Goal: Task Accomplishment & Management: Complete application form

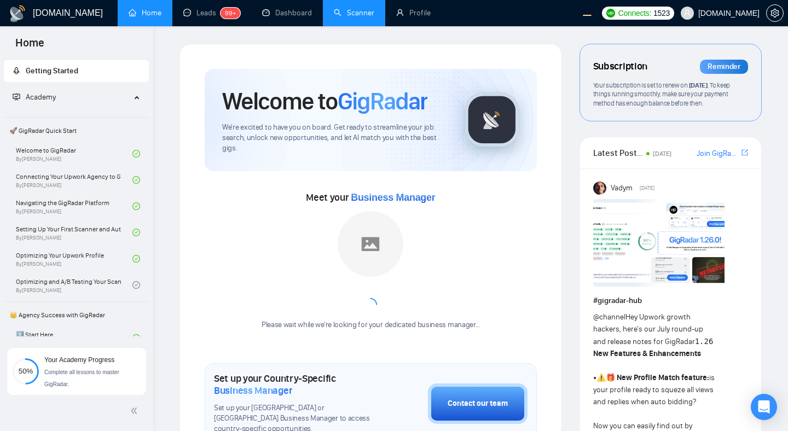
click at [348, 15] on link "Scanner" at bounding box center [354, 12] width 41 height 9
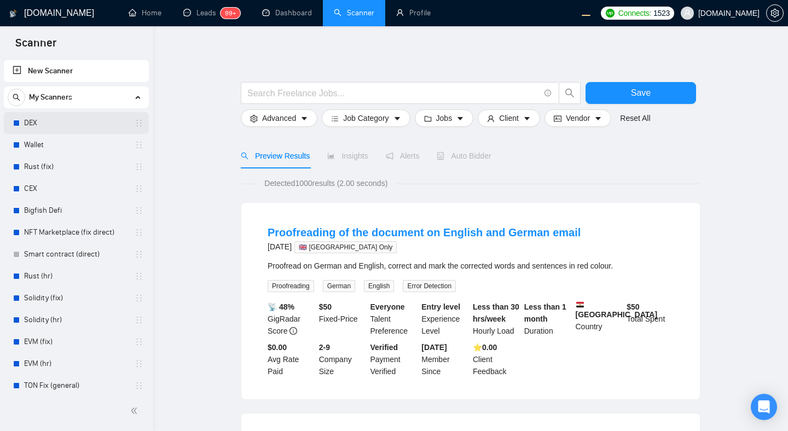
click at [53, 121] on link "DEX" at bounding box center [76, 123] width 104 height 22
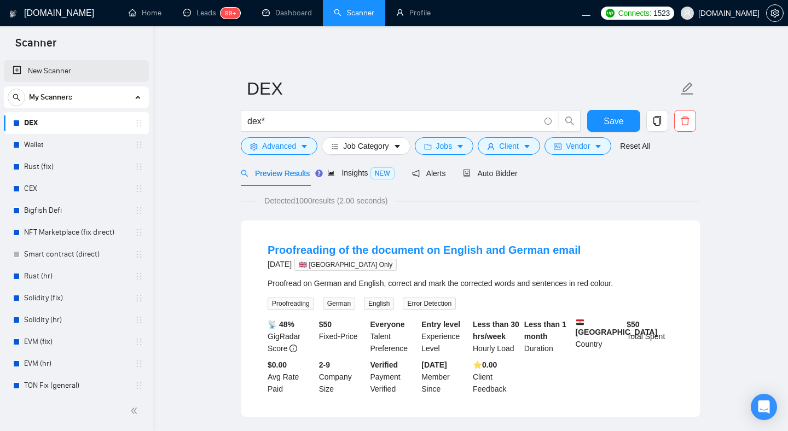
click at [47, 67] on link "New Scanner" at bounding box center [77, 71] width 128 height 22
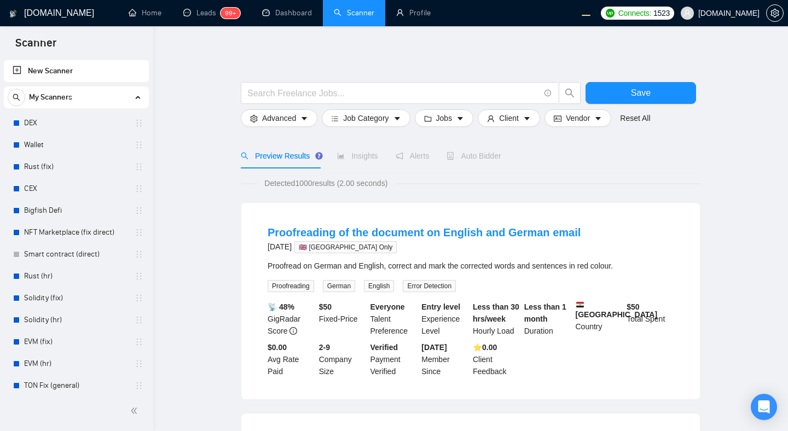
click at [640, 88] on span "Save" at bounding box center [641, 93] width 20 height 14
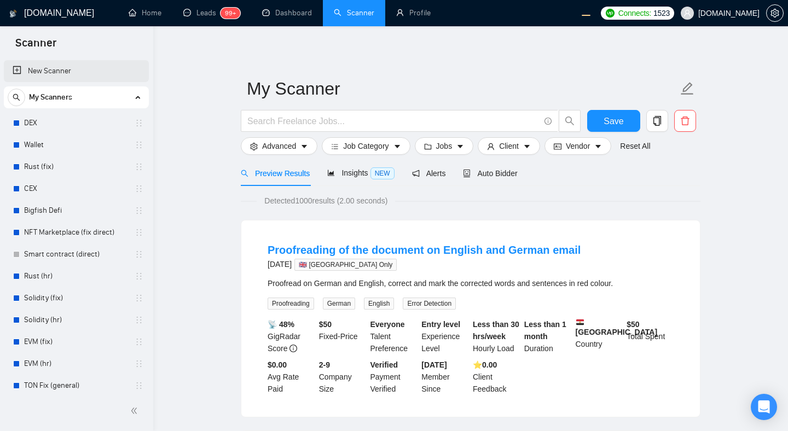
click at [93, 70] on link "New Scanner" at bounding box center [77, 71] width 128 height 22
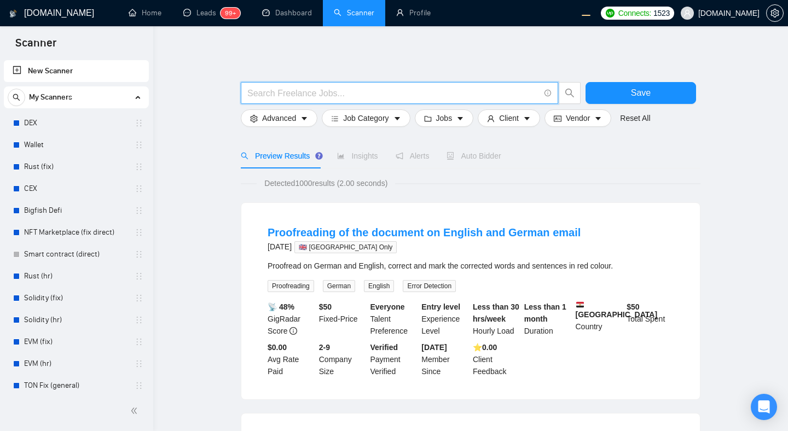
click at [370, 93] on input "text" at bounding box center [393, 93] width 292 height 14
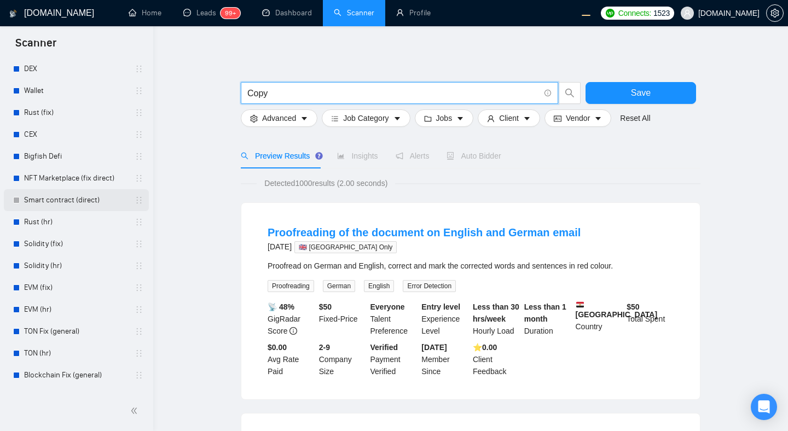
scroll to position [157, 0]
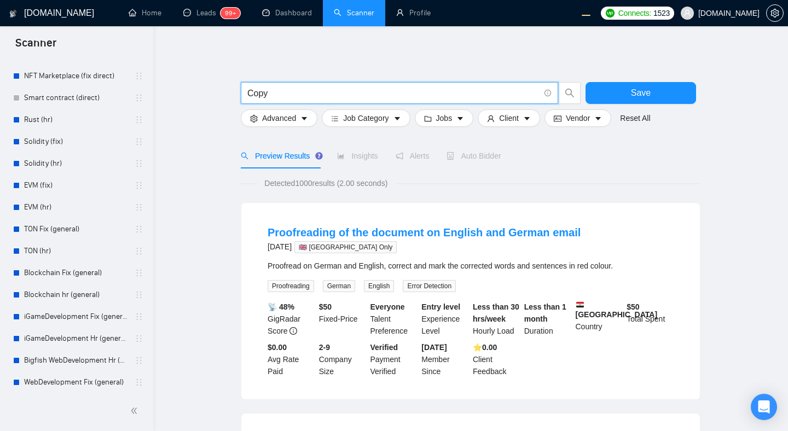
type input "Copy"
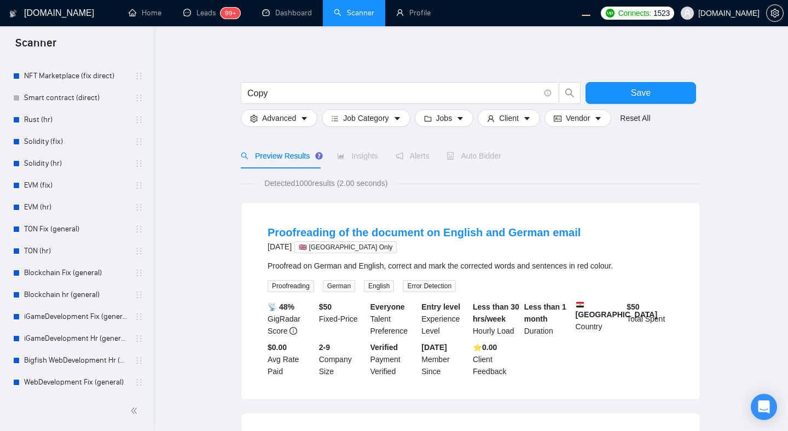
click at [598, 91] on button "Save" at bounding box center [641, 93] width 111 height 22
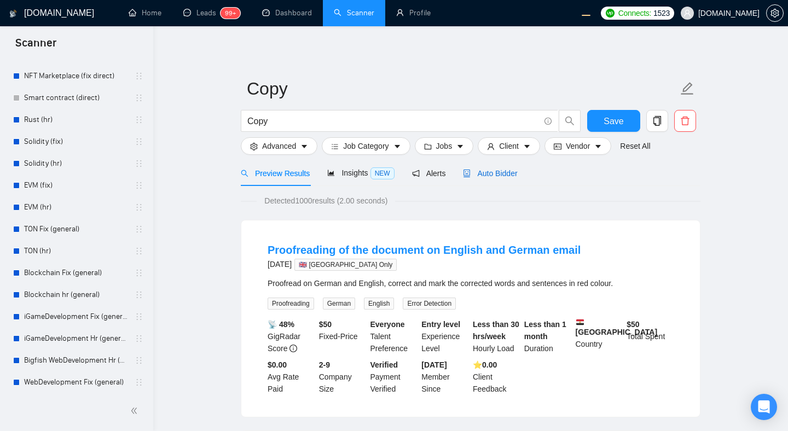
click at [500, 174] on span "Auto Bidder" at bounding box center [490, 173] width 54 height 9
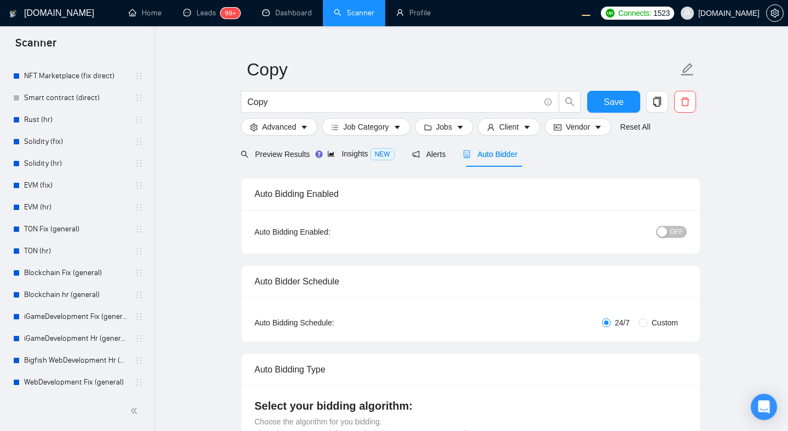
scroll to position [29, 0]
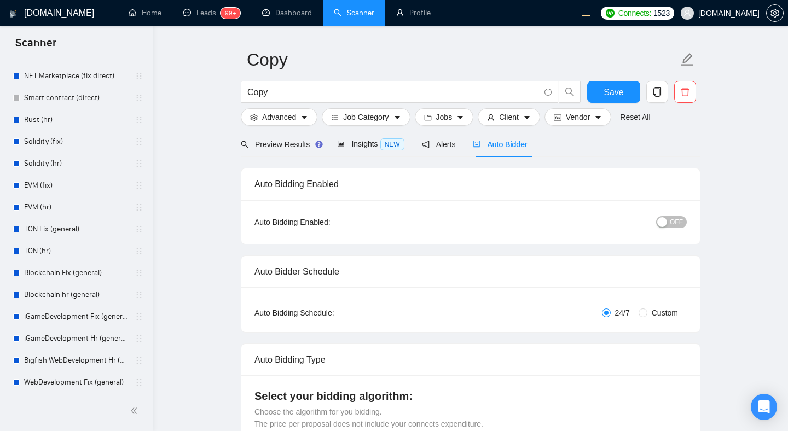
click at [673, 222] on span "OFF" at bounding box center [676, 222] width 13 height 12
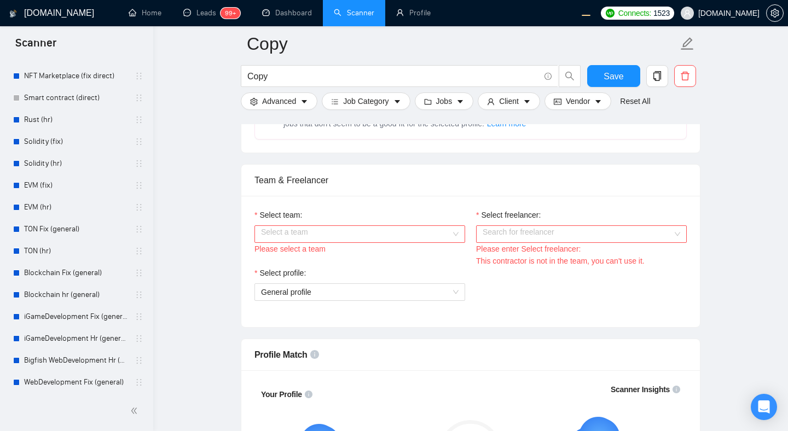
scroll to position [534, 0]
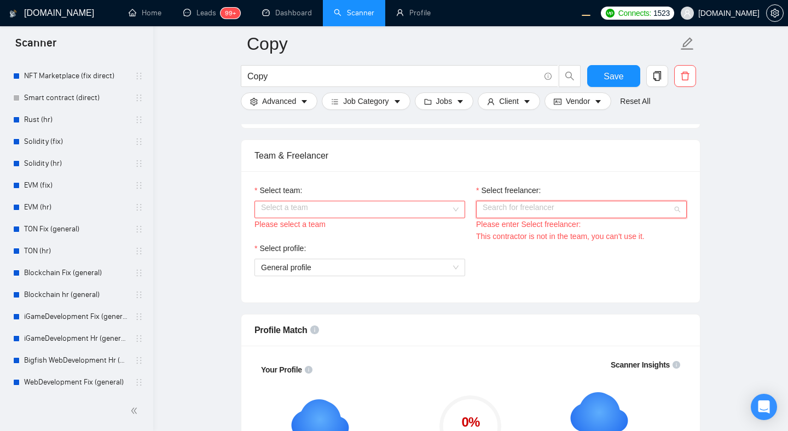
click at [522, 210] on input "Select freelancer:" at bounding box center [578, 209] width 190 height 16
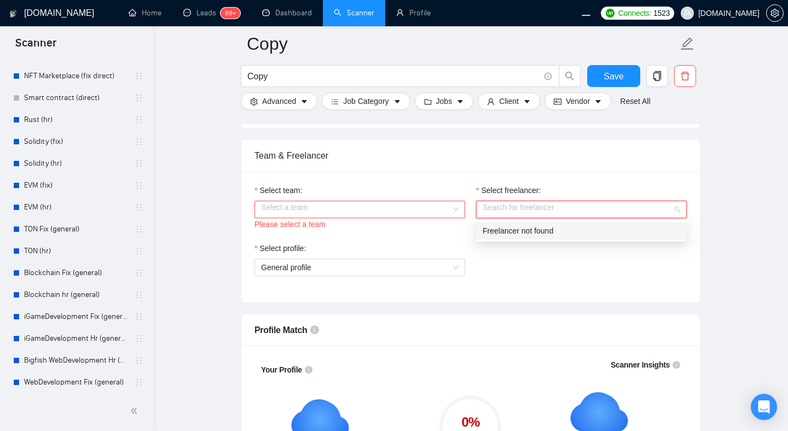
click at [523, 232] on div "Freelancer not found" at bounding box center [582, 231] width 198 height 12
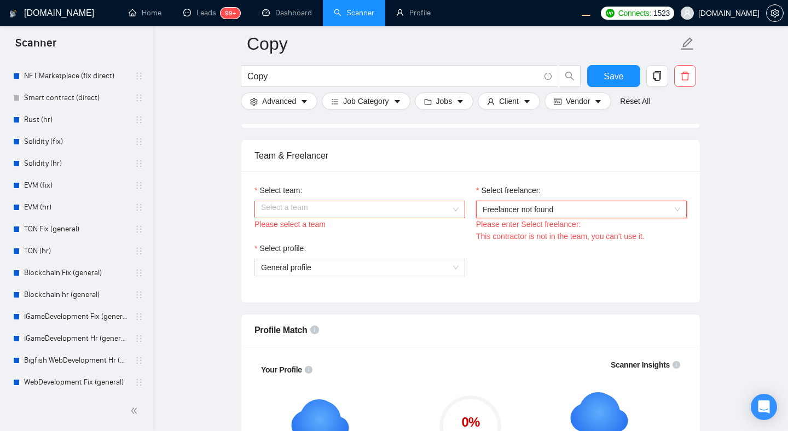
click at [392, 215] on input "Select team:" at bounding box center [356, 209] width 190 height 16
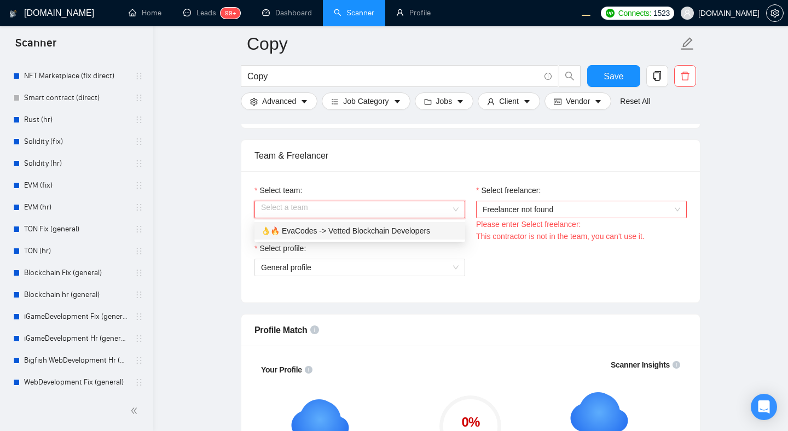
click at [363, 228] on div "👌🔥 EvaCodes -> Vetted Blockchain Developers" at bounding box center [360, 231] width 198 height 12
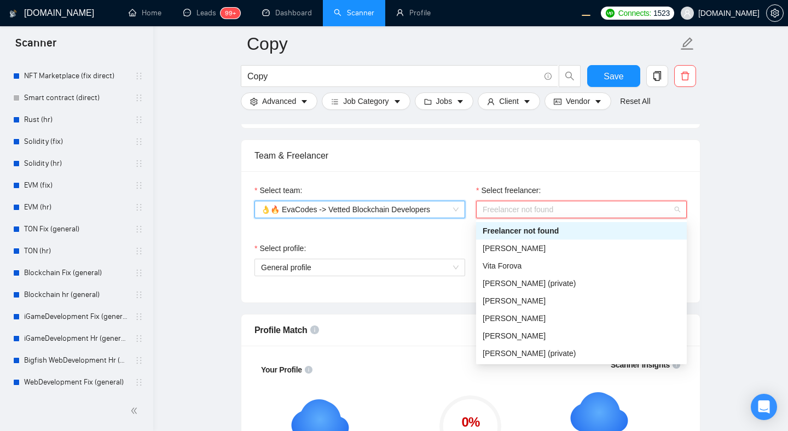
click at [508, 206] on span "Freelancer not found" at bounding box center [582, 209] width 198 height 16
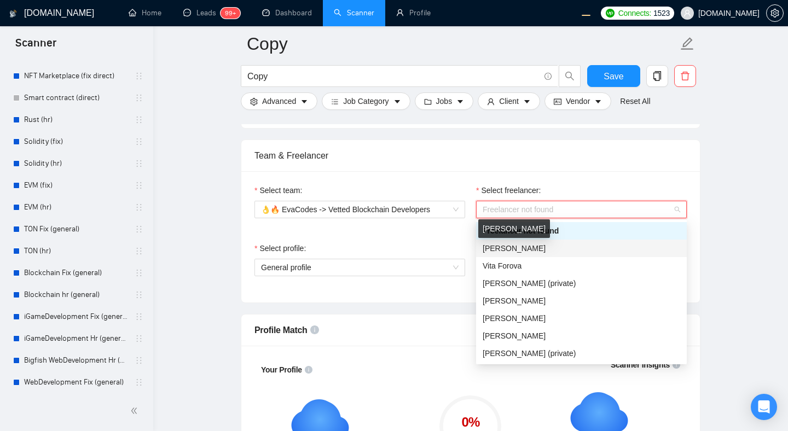
click at [516, 252] on span "[PERSON_NAME]" at bounding box center [514, 248] width 63 height 9
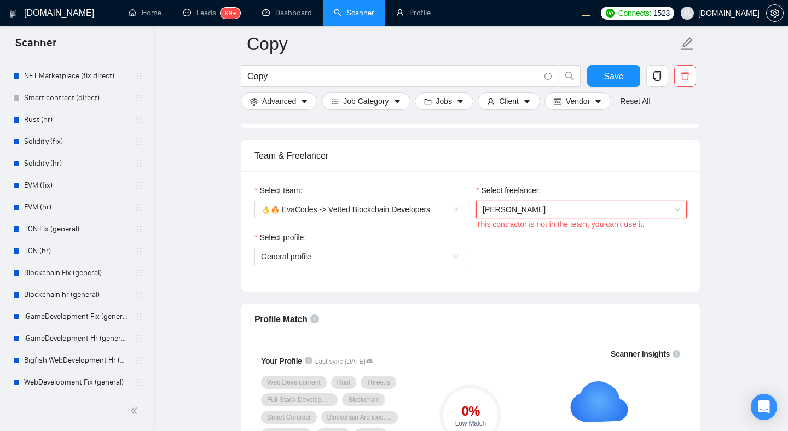
click at [660, 264] on div "Select profile: General profile" at bounding box center [470, 255] width 443 height 47
click at [604, 81] on span "Save" at bounding box center [614, 77] width 20 height 14
click at [623, 219] on div "This contractor is not in the team, you can't use it." at bounding box center [581, 224] width 211 height 12
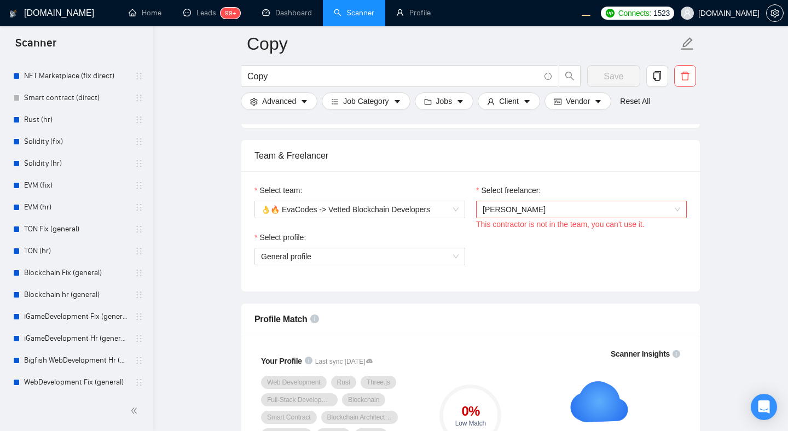
click at [586, 205] on span "[PERSON_NAME]" at bounding box center [582, 209] width 198 height 16
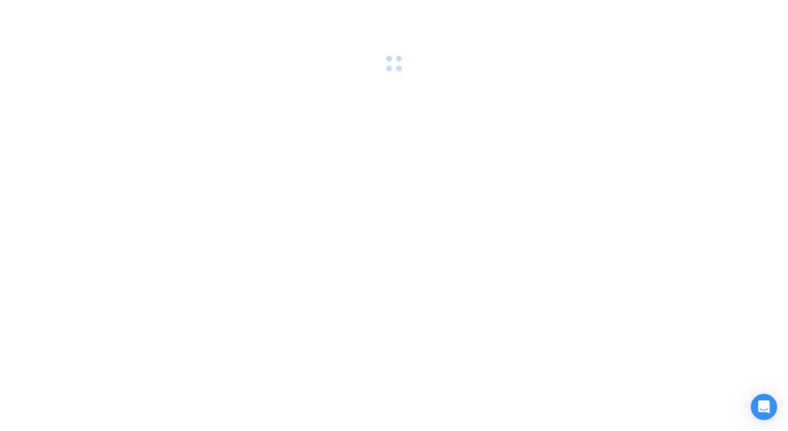
scroll to position [0, 0]
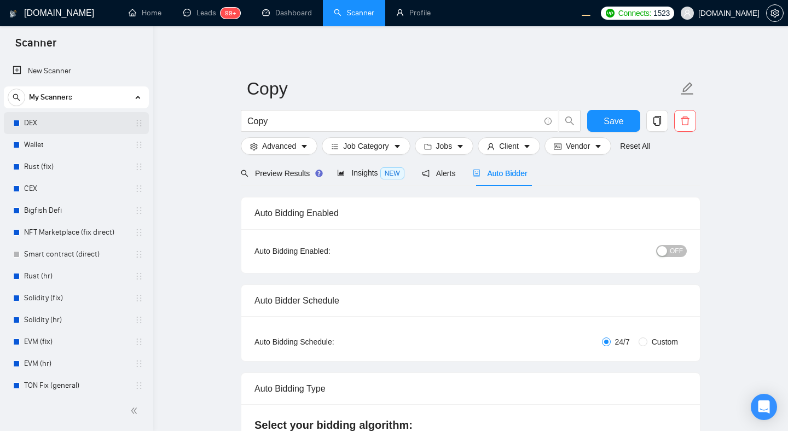
click at [85, 122] on link "DEX" at bounding box center [76, 123] width 104 height 22
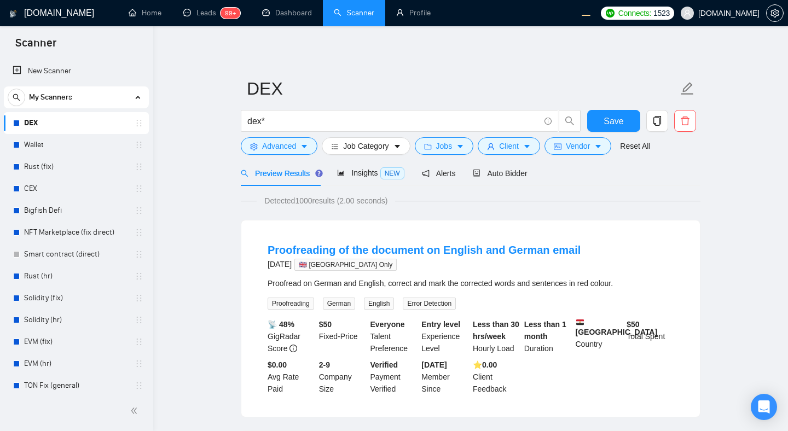
click at [515, 175] on span "Auto Bidder" at bounding box center [500, 173] width 54 height 9
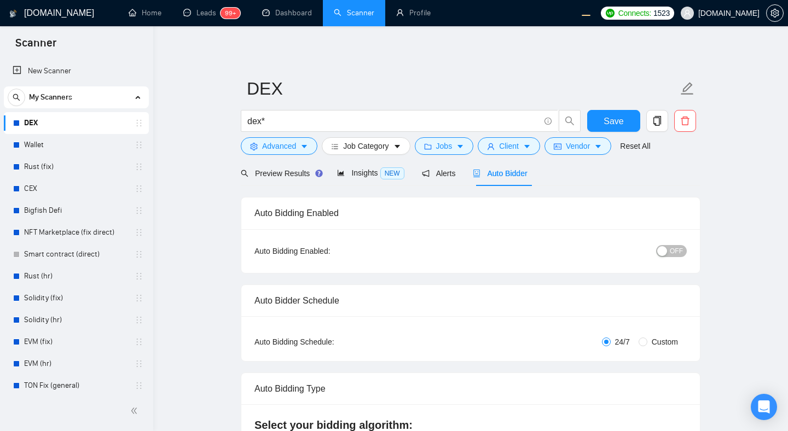
checkbox input "true"
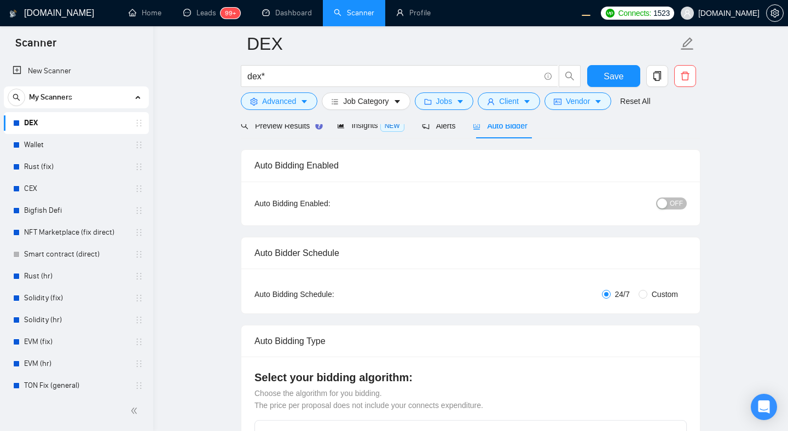
scroll to position [48, 0]
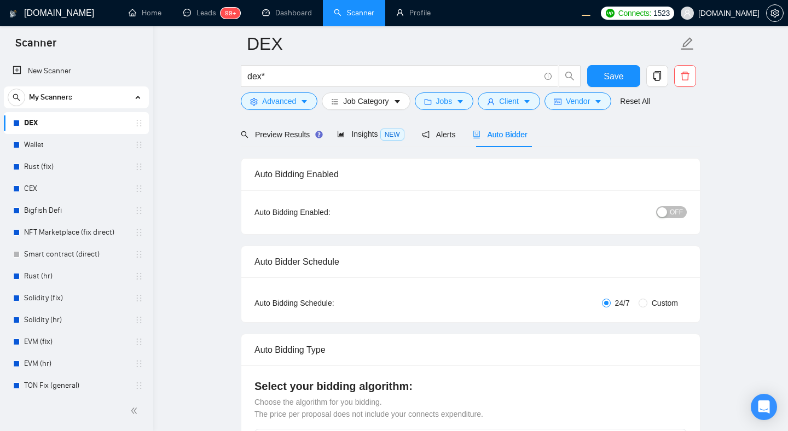
click at [665, 209] on div "button" at bounding box center [662, 212] width 10 height 10
click at [670, 209] on span "OFF" at bounding box center [676, 212] width 13 height 12
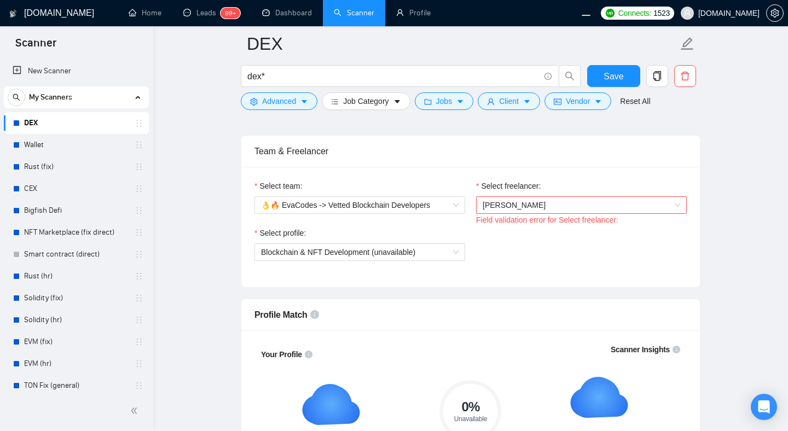
scroll to position [537, 0]
click at [592, 207] on span "[PERSON_NAME]" at bounding box center [582, 206] width 198 height 16
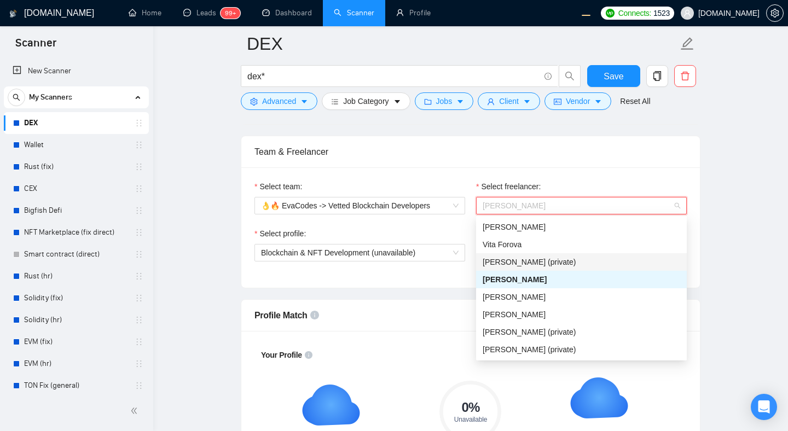
click at [568, 257] on div "[PERSON_NAME] (private)" at bounding box center [582, 262] width 198 height 12
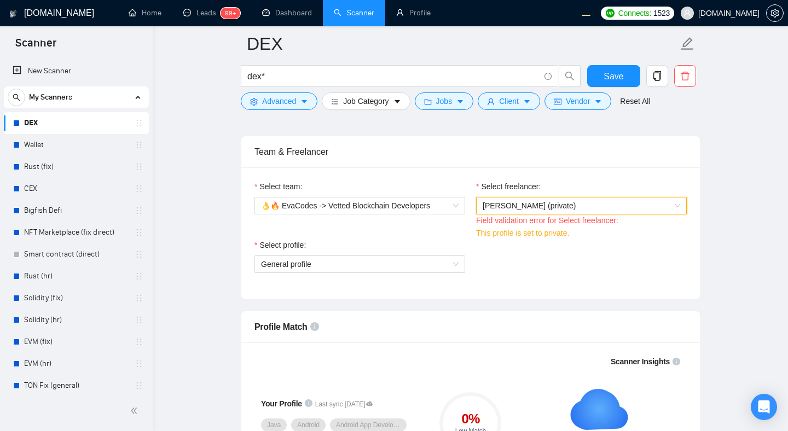
click at [645, 249] on div "Select profile: General profile" at bounding box center [470, 262] width 443 height 47
click at [598, 210] on span "[PERSON_NAME] (private)" at bounding box center [582, 206] width 198 height 16
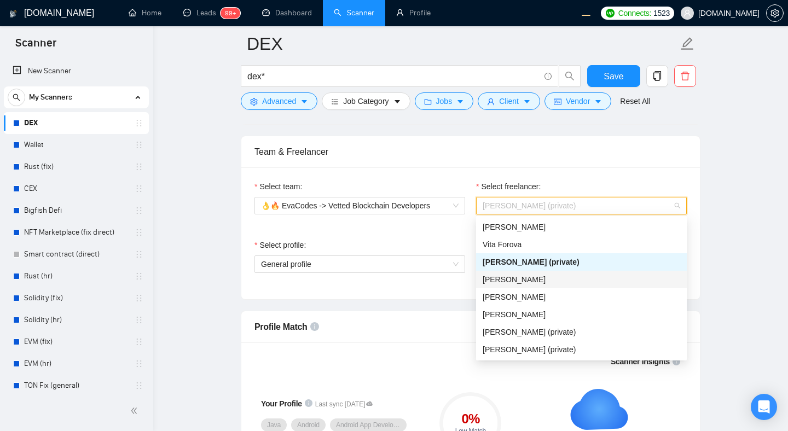
click at [576, 283] on div "[PERSON_NAME]" at bounding box center [582, 280] width 198 height 12
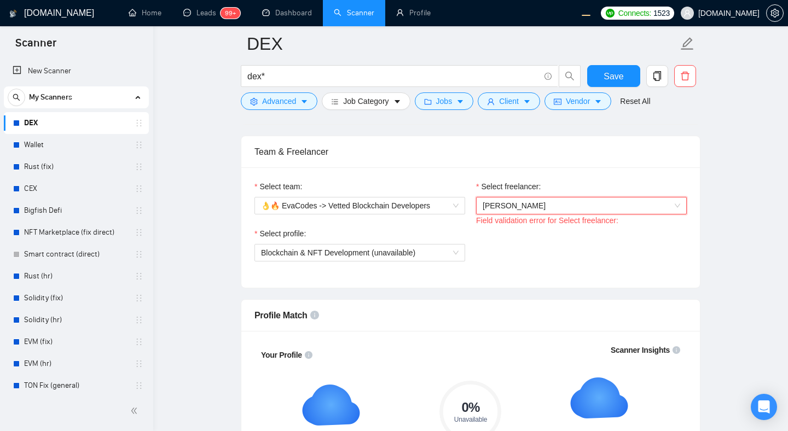
click at [643, 247] on div "Select profile: Blockchain & NFT Development (unavailable)" at bounding box center [470, 251] width 443 height 47
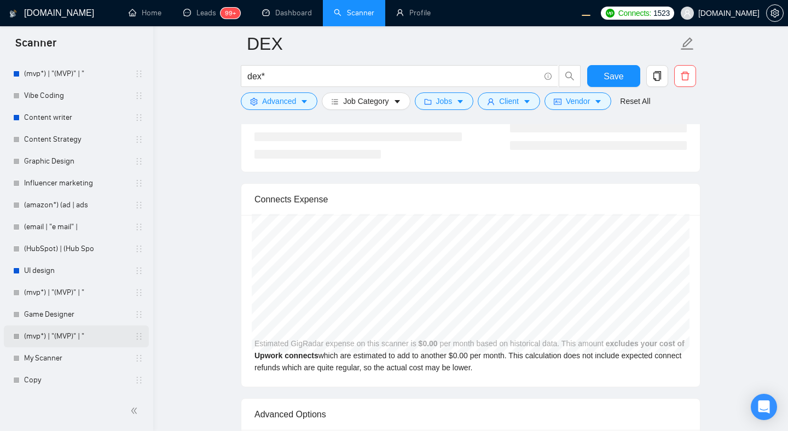
scroll to position [2316, 0]
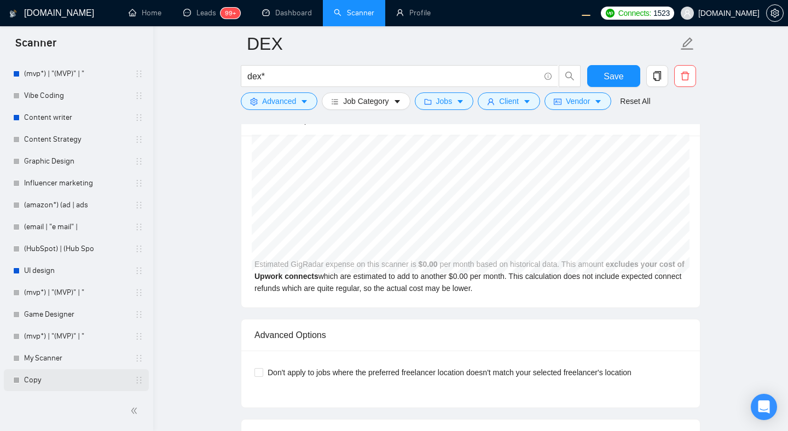
click at [43, 377] on link "Copy" at bounding box center [76, 380] width 104 height 22
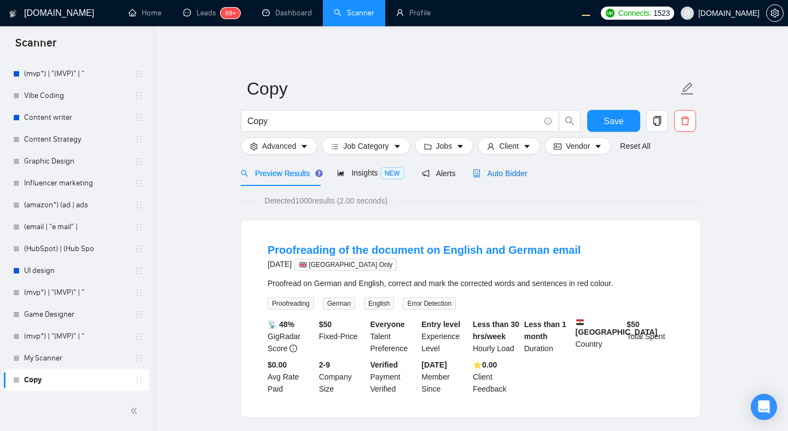
click at [491, 168] on div "Auto Bidder" at bounding box center [500, 173] width 54 height 12
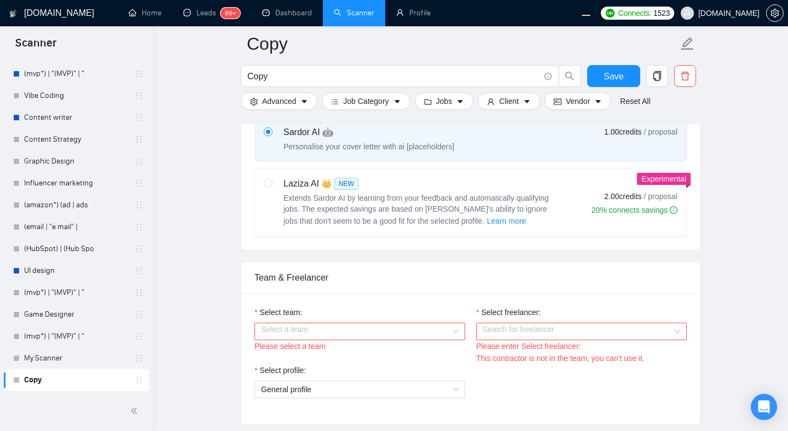
scroll to position [498, 0]
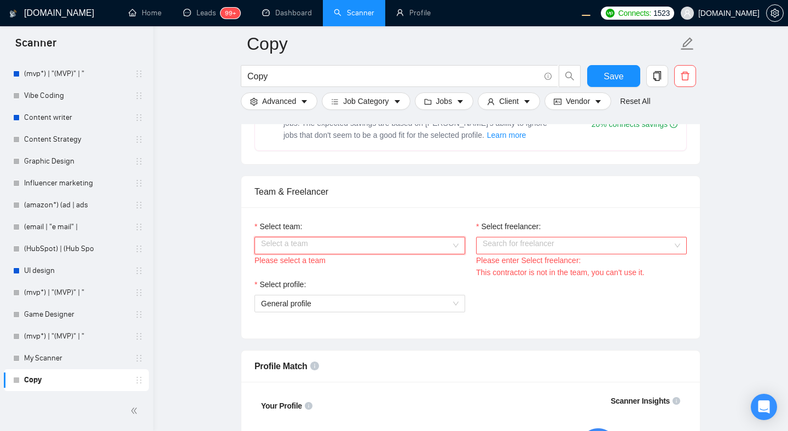
click at [369, 251] on input "Select team:" at bounding box center [356, 246] width 190 height 16
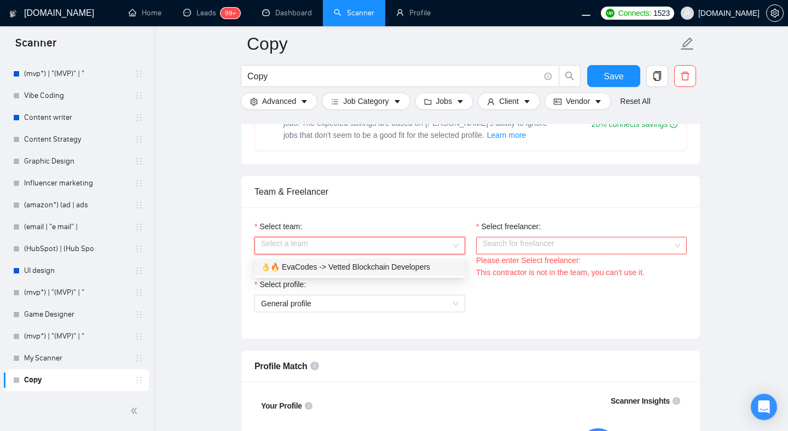
click at [327, 273] on div "👌🔥 EvaCodes -> Vetted Blockchain Developers" at bounding box center [360, 267] width 198 height 12
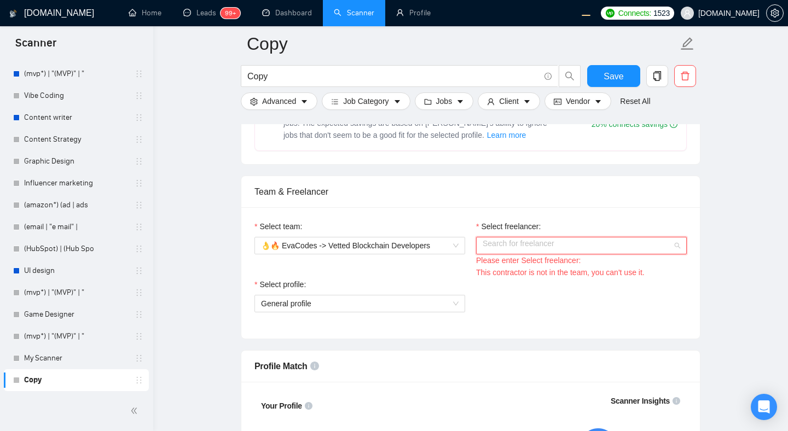
click at [527, 242] on input "Select freelancer:" at bounding box center [578, 246] width 190 height 16
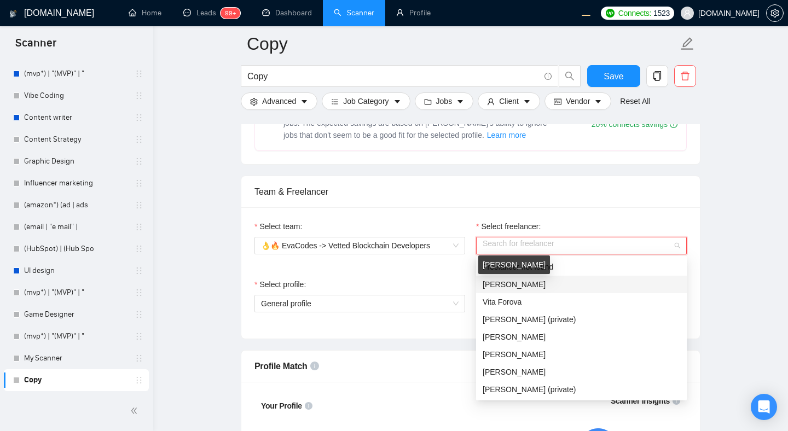
click at [526, 288] on span "[PERSON_NAME]" at bounding box center [514, 284] width 63 height 9
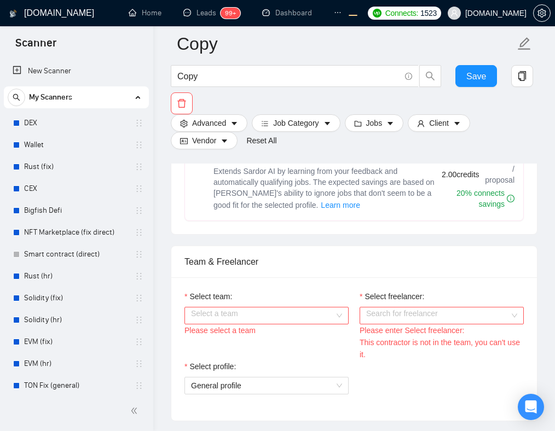
scroll to position [507, 0]
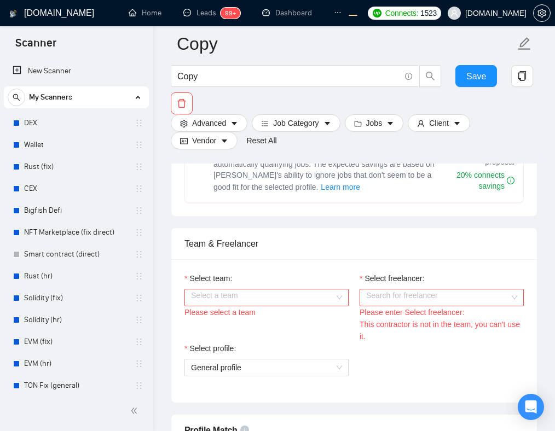
click at [267, 294] on input "Select team:" at bounding box center [262, 298] width 143 height 16
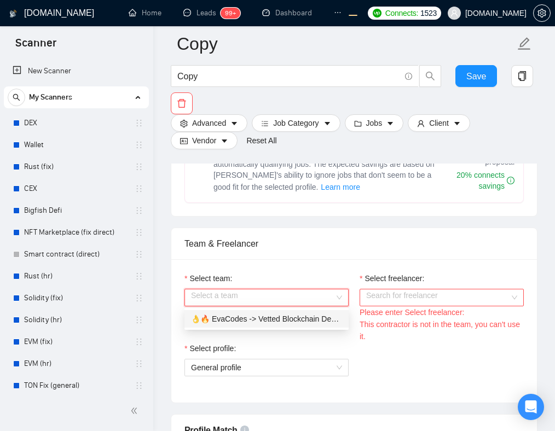
click at [261, 322] on div "👌🔥 EvaCodes -> Vetted Blockchain Developers" at bounding box center [266, 319] width 151 height 12
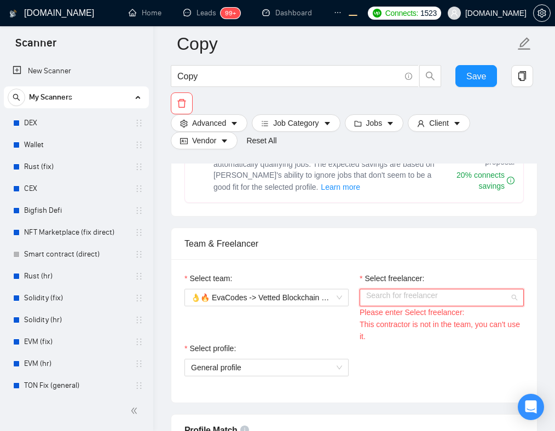
click at [390, 296] on input "Select freelancer:" at bounding box center [437, 298] width 143 height 16
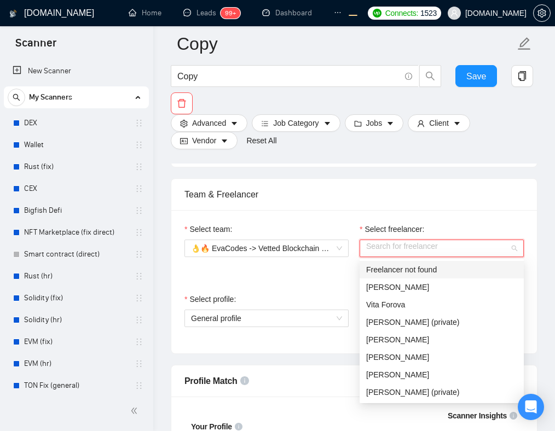
scroll to position [566, 0]
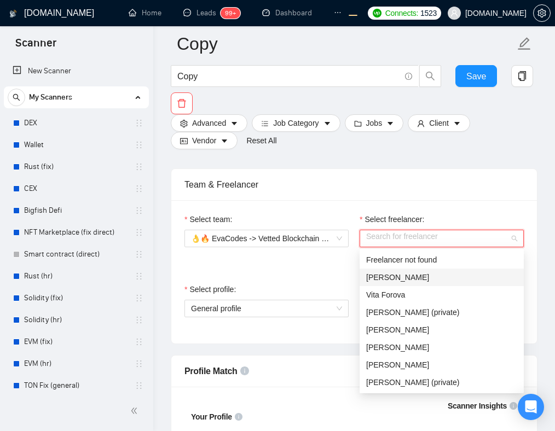
click at [415, 284] on div "[PERSON_NAME]" at bounding box center [442, 278] width 164 height 18
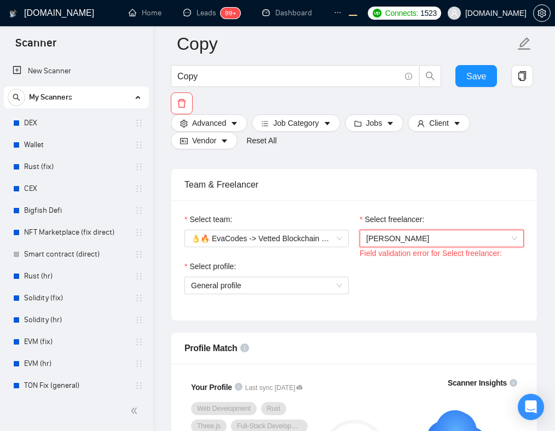
click at [504, 254] on div "Field validation error for Select freelancer:" at bounding box center [442, 253] width 164 height 12
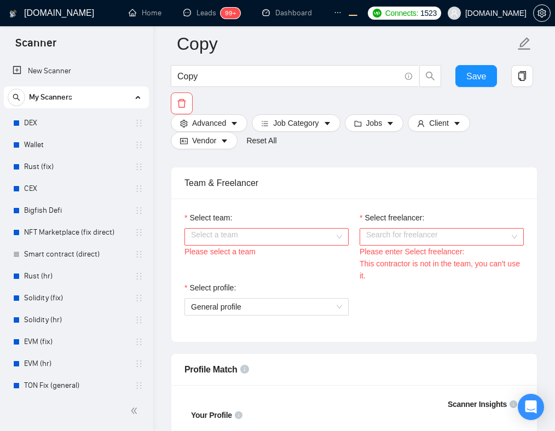
scroll to position [563, 0]
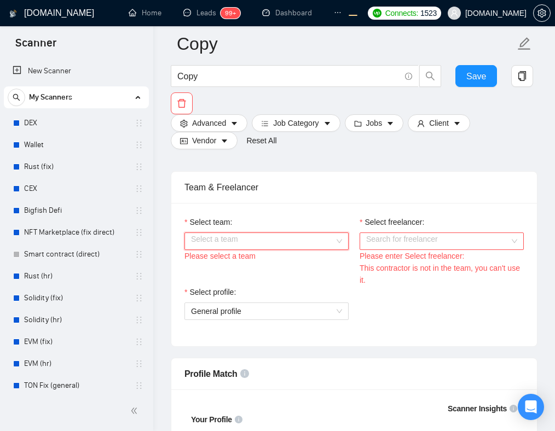
click at [294, 239] on input "Select team:" at bounding box center [262, 241] width 143 height 16
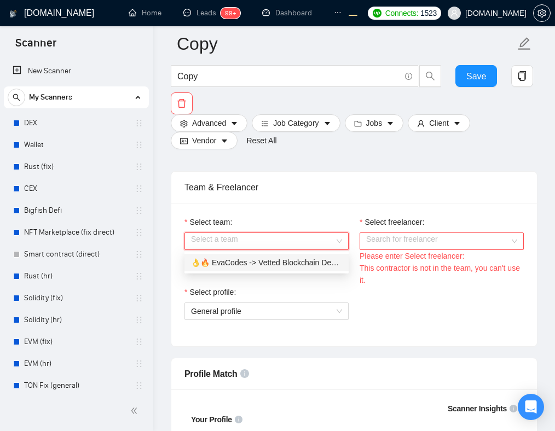
click at [260, 264] on div "👌🔥 EvaCodes -> Vetted Blockchain Developers" at bounding box center [266, 263] width 151 height 12
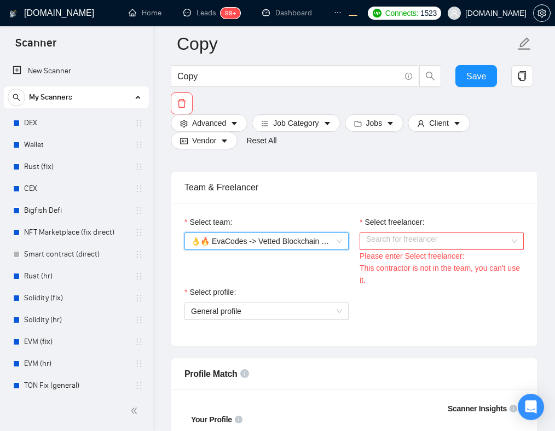
click at [391, 244] on input "Select freelancer:" at bounding box center [437, 241] width 143 height 16
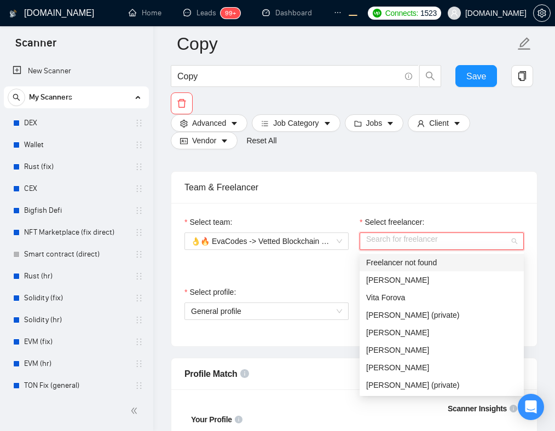
click at [440, 262] on div "Freelancer not found" at bounding box center [441, 263] width 151 height 12
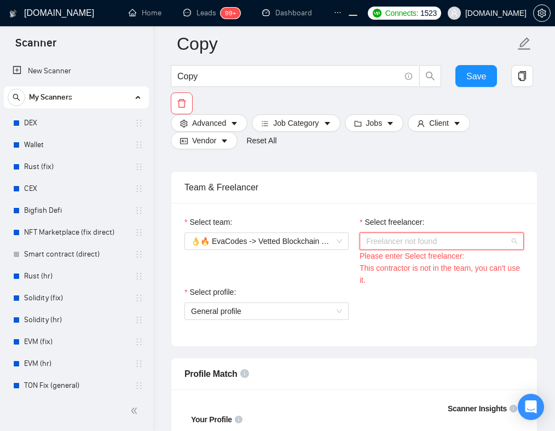
click at [404, 239] on span "Freelancer not found" at bounding box center [441, 241] width 151 height 16
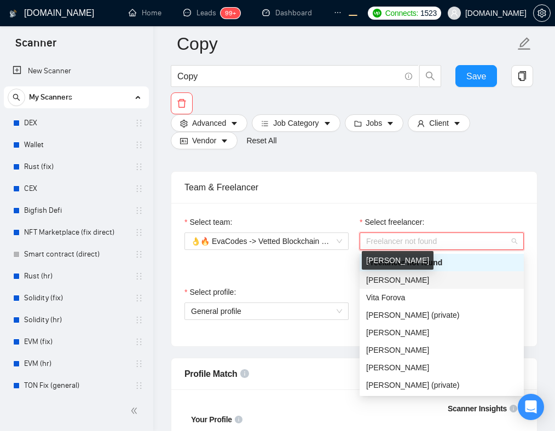
click at [400, 280] on span "[PERSON_NAME]" at bounding box center [397, 280] width 63 height 9
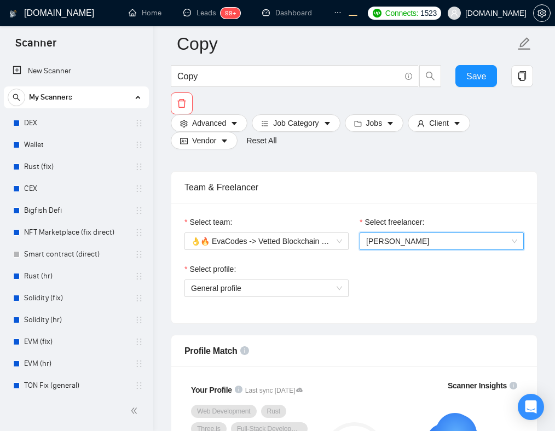
click at [426, 316] on div "Select team: 👌🔥 EvaCodes -> Vetted Blockchain Developers Select freelancer: 424…" at bounding box center [354, 263] width 366 height 120
click at [418, 237] on span "[PERSON_NAME]" at bounding box center [441, 241] width 151 height 16
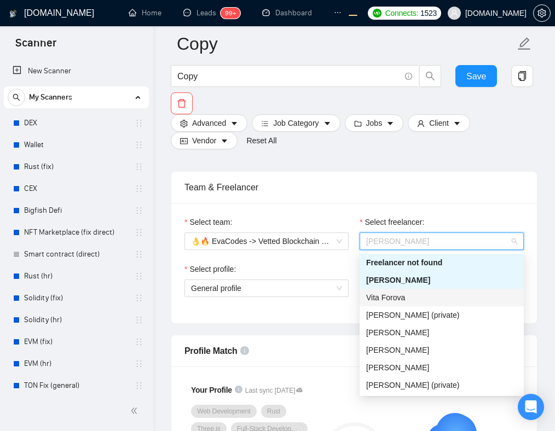
click at [417, 296] on div "Vita Forova" at bounding box center [441, 298] width 151 height 12
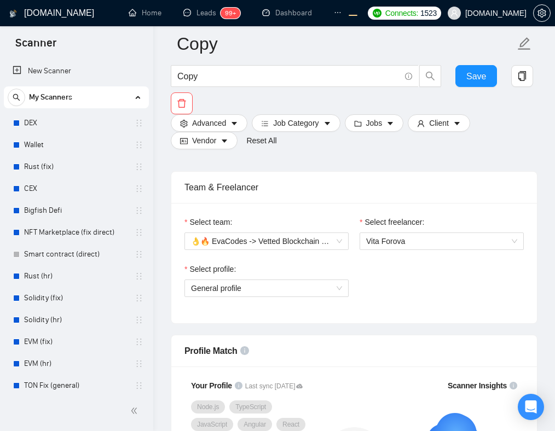
click at [496, 172] on div "Team & Freelancer" at bounding box center [353, 187] width 339 height 31
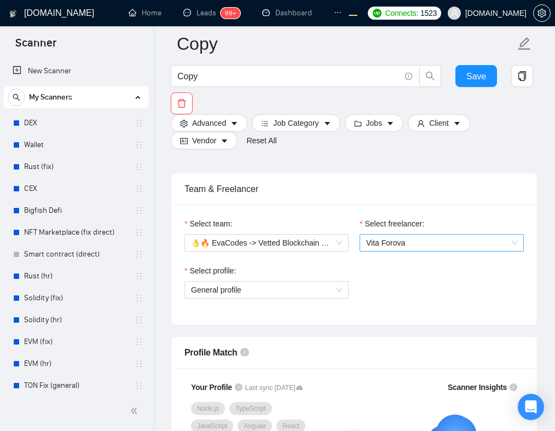
click at [401, 243] on span "Vita Forova" at bounding box center [385, 243] width 39 height 9
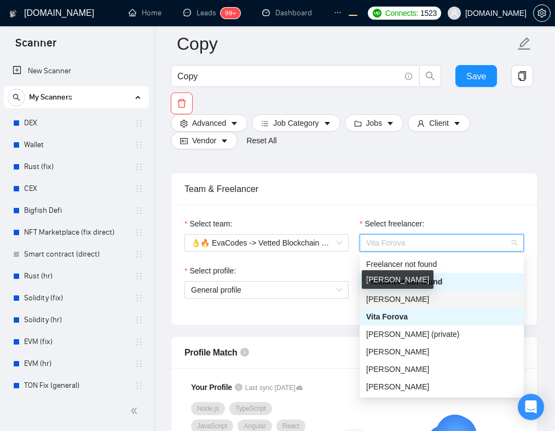
click at [401, 302] on span "[PERSON_NAME]" at bounding box center [397, 299] width 63 height 9
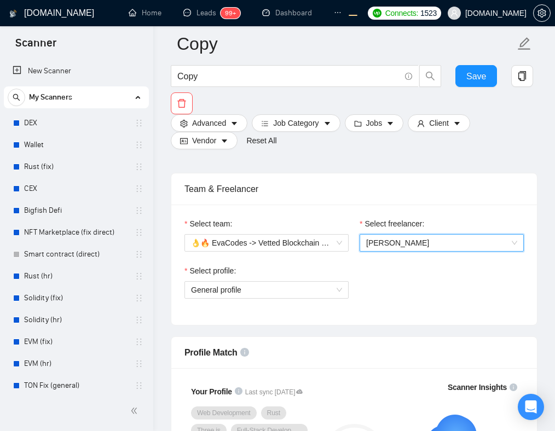
scroll to position [562, 0]
click at [414, 244] on span "[PERSON_NAME]" at bounding box center [441, 242] width 151 height 16
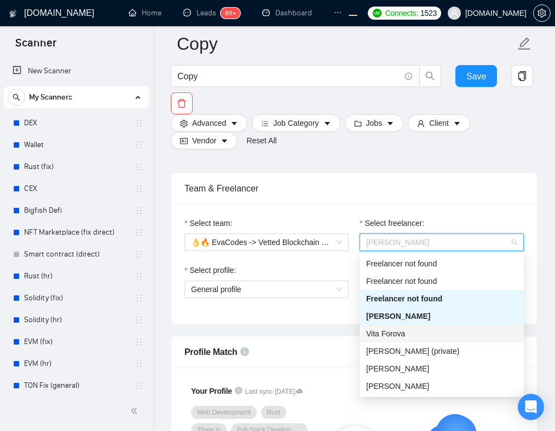
click at [407, 339] on div "Vita Forova" at bounding box center [441, 334] width 151 height 12
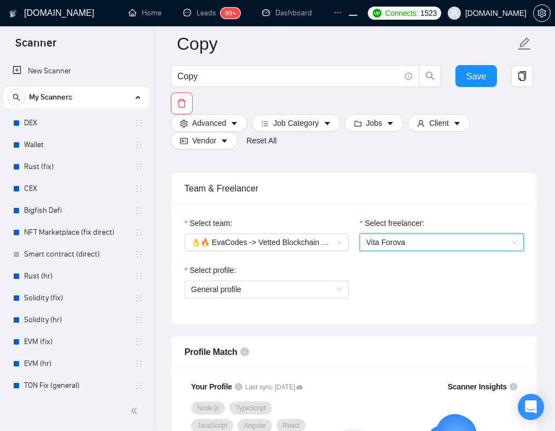
click at [438, 188] on div "Team & Freelancer" at bounding box center [353, 188] width 339 height 31
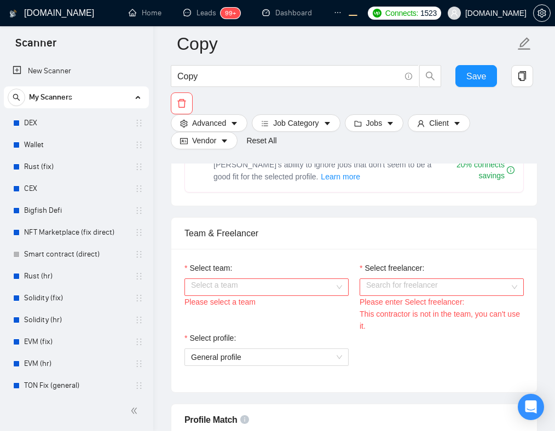
scroll to position [542, 0]
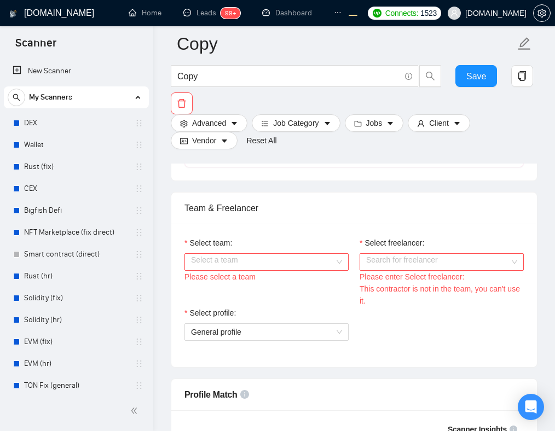
click at [424, 263] on input "Select freelancer:" at bounding box center [437, 262] width 143 height 16
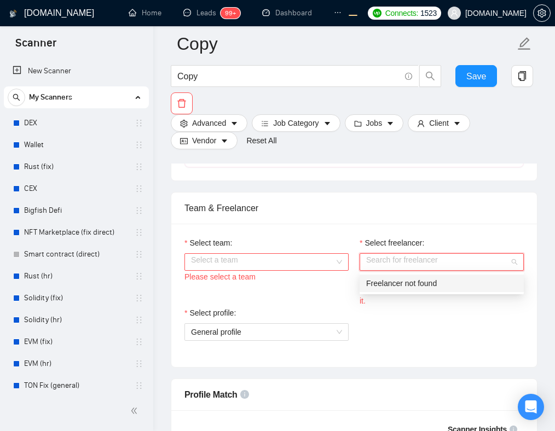
click at [422, 284] on div "Freelancer not found" at bounding box center [441, 284] width 151 height 12
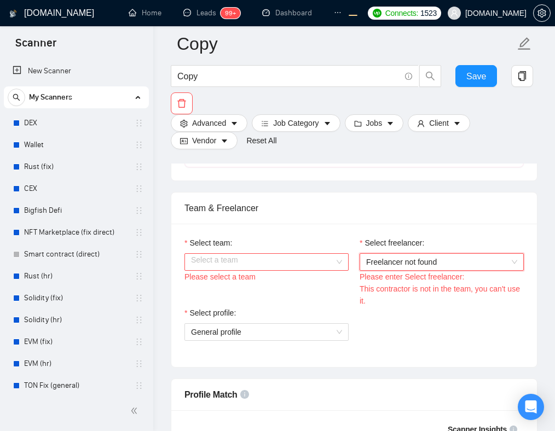
click at [333, 263] on input "Select team:" at bounding box center [262, 262] width 143 height 16
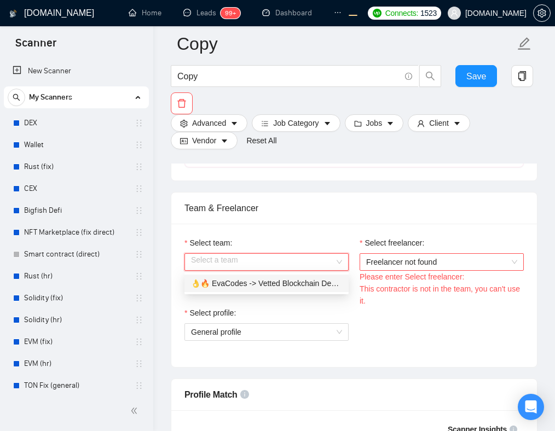
click at [304, 285] on div "👌🔥 EvaCodes -> Vetted Blockchain Developers" at bounding box center [266, 284] width 151 height 12
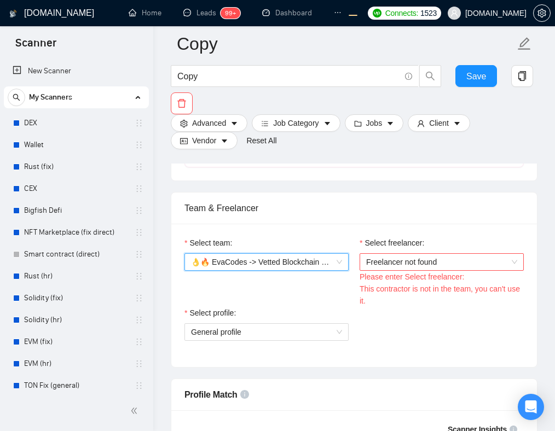
click at [416, 268] on span "Freelancer not found" at bounding box center [441, 262] width 151 height 16
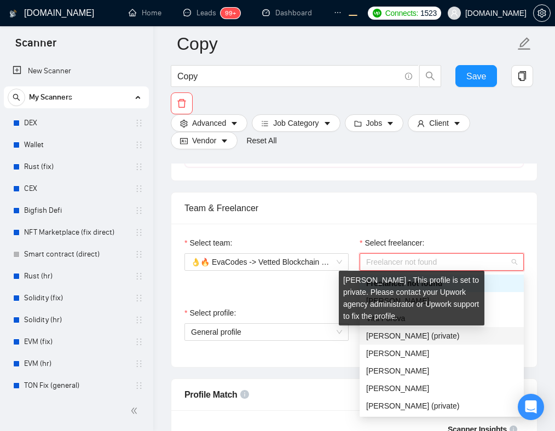
click at [418, 334] on span "[PERSON_NAME] (private)" at bounding box center [412, 336] width 93 height 9
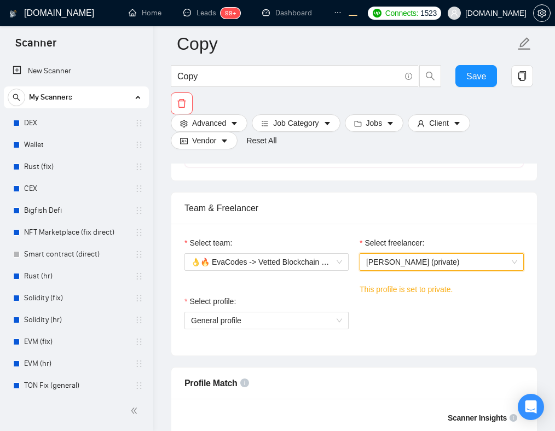
click at [459, 208] on div "Team & Freelancer" at bounding box center [353, 208] width 339 height 31
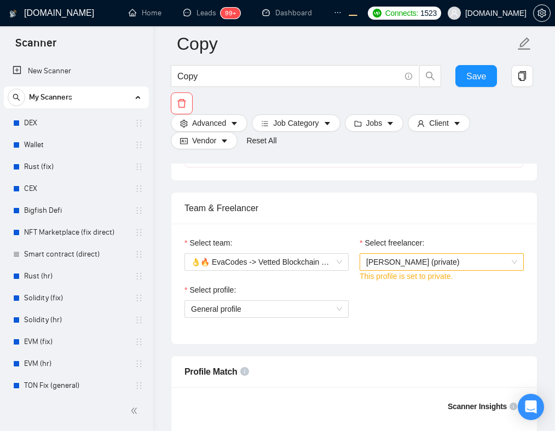
click at [444, 264] on span "[PERSON_NAME] (private)" at bounding box center [412, 262] width 93 height 9
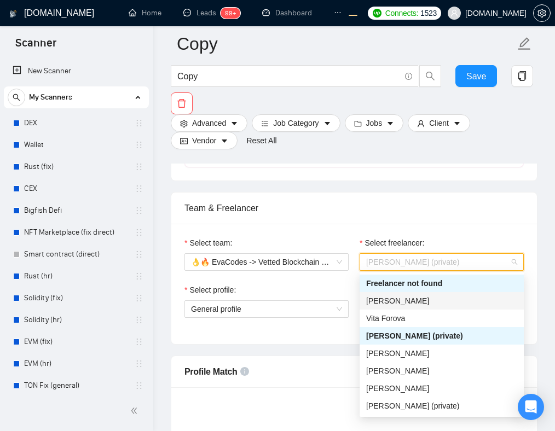
click at [414, 304] on div "[PERSON_NAME]" at bounding box center [441, 301] width 151 height 12
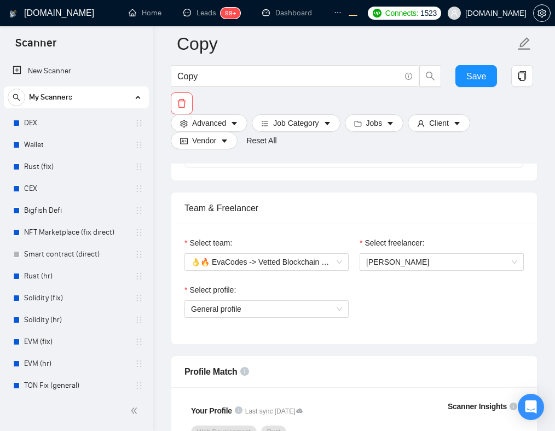
click at [398, 296] on div "Select profile: General profile" at bounding box center [354, 307] width 350 height 47
click at [243, 310] on span "General profile" at bounding box center [266, 309] width 151 height 16
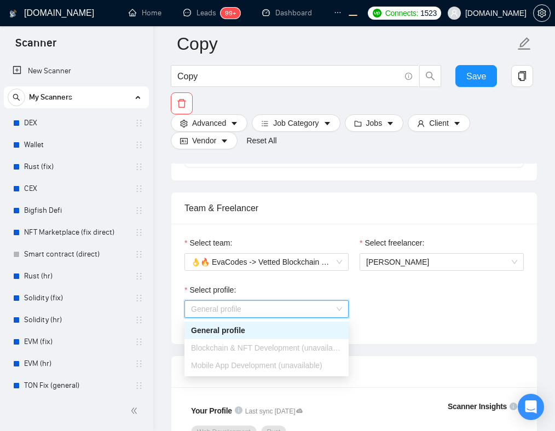
click at [249, 331] on div "General profile" at bounding box center [266, 331] width 151 height 12
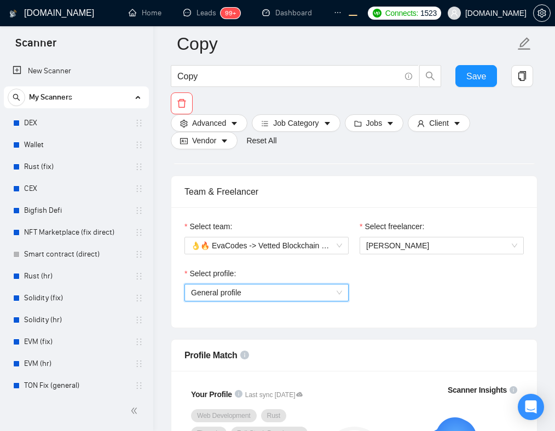
scroll to position [0, 0]
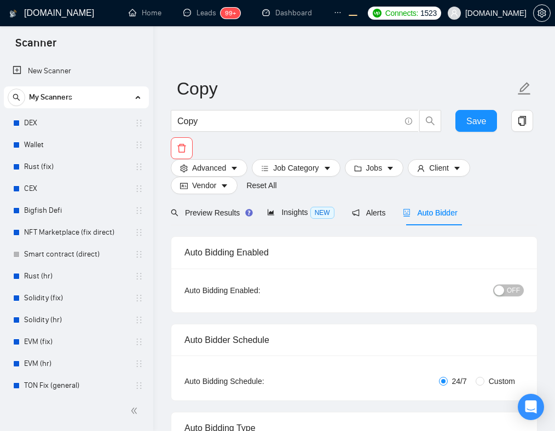
click at [504, 289] on div "button" at bounding box center [499, 291] width 10 height 10
click at [482, 115] on span "Save" at bounding box center [476, 121] width 20 height 14
click at [510, 291] on button "ON" at bounding box center [509, 291] width 27 height 12
click at [449, 274] on div "Auto Bidding Enabled: OFF" at bounding box center [354, 291] width 366 height 44
click at [471, 120] on span "Save" at bounding box center [476, 121] width 20 height 14
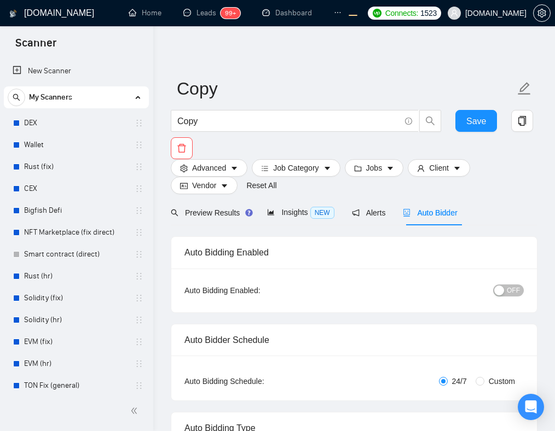
click at [482, 13] on span "[DOMAIN_NAME]" at bounding box center [495, 13] width 61 height 0
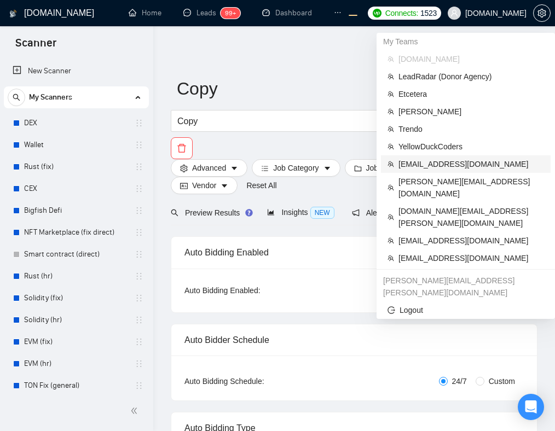
click at [432, 164] on span "workwiseupworkgency@gmail.com" at bounding box center [471, 164] width 146 height 12
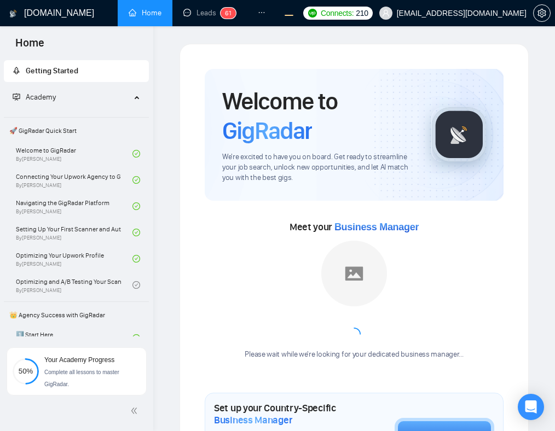
click at [263, 11] on icon "ellipsis" at bounding box center [262, 13] width 8 height 8
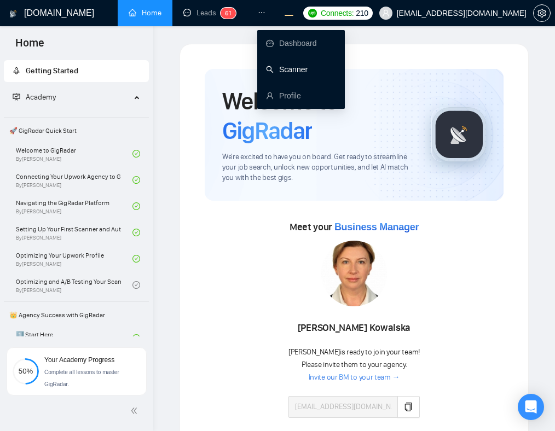
click at [286, 70] on link "Scanner" at bounding box center [287, 69] width 42 height 9
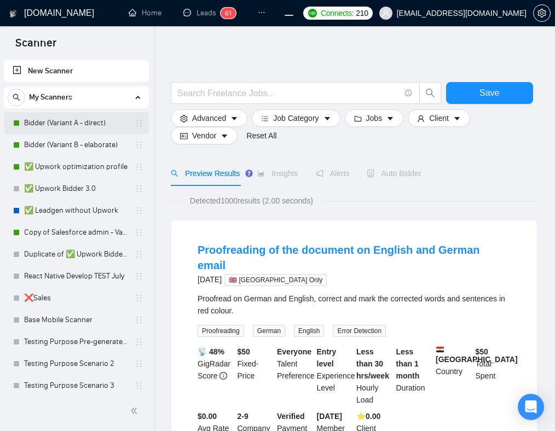
click at [64, 125] on link "Bidder (Variant A - direct)" at bounding box center [76, 123] width 104 height 22
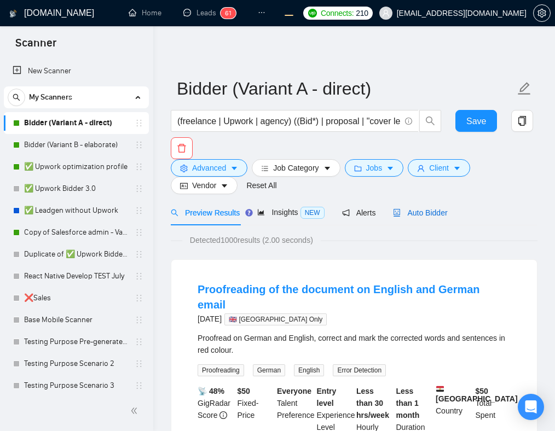
click at [418, 215] on span "Auto Bidder" at bounding box center [420, 213] width 54 height 9
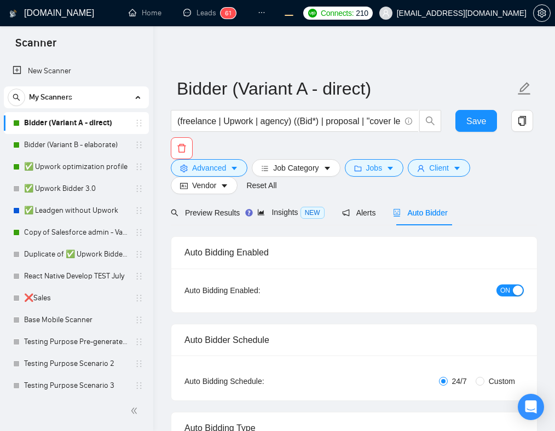
radio input "false"
radio input "true"
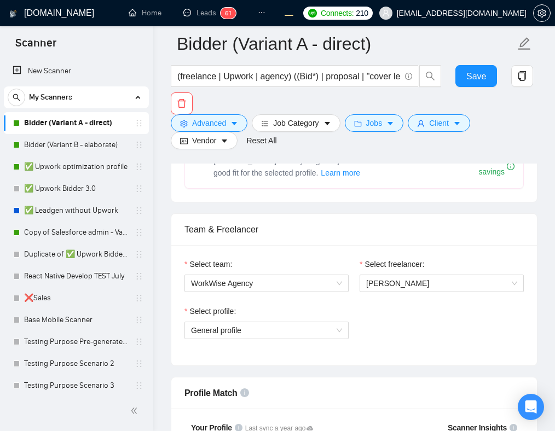
scroll to position [658, 0]
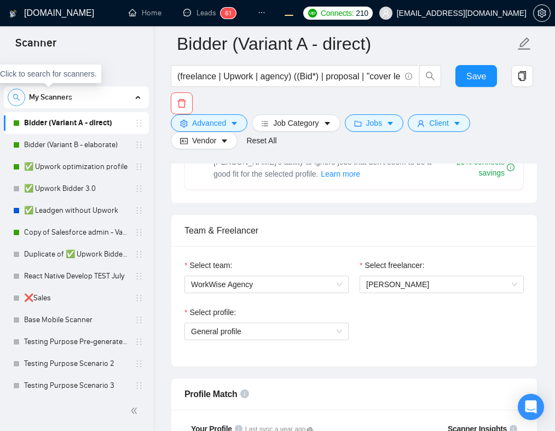
click at [22, 97] on span "search" at bounding box center [16, 98] width 16 height 8
click at [22, 97] on input at bounding box center [76, 97] width 136 height 13
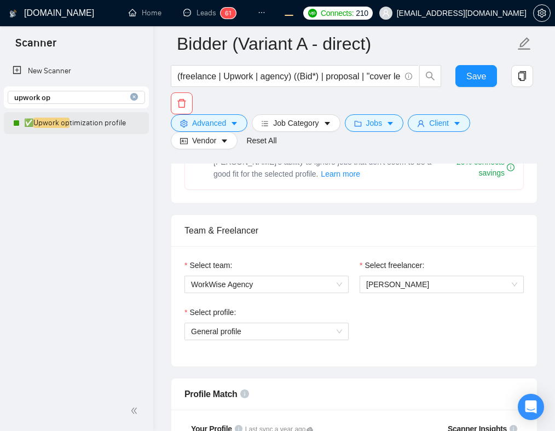
type input "upwork op"
click at [85, 127] on link "✅ Upwork op timization profile" at bounding box center [76, 123] width 104 height 22
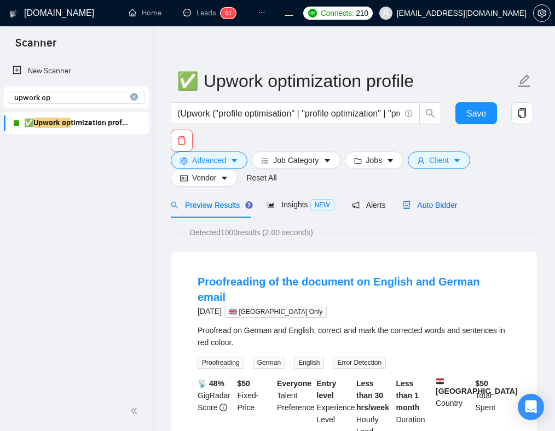
click at [437, 206] on span "Auto Bidder" at bounding box center [430, 205] width 54 height 9
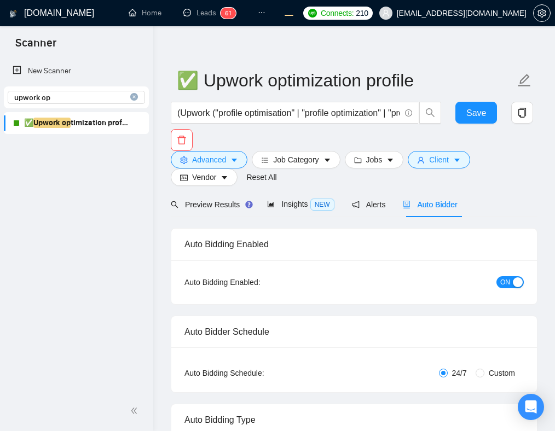
checkbox input "true"
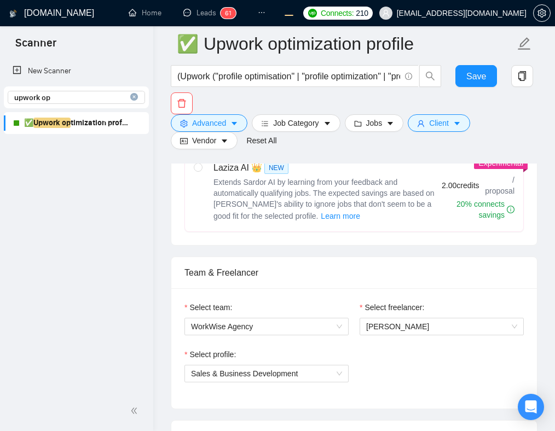
scroll to position [557, 0]
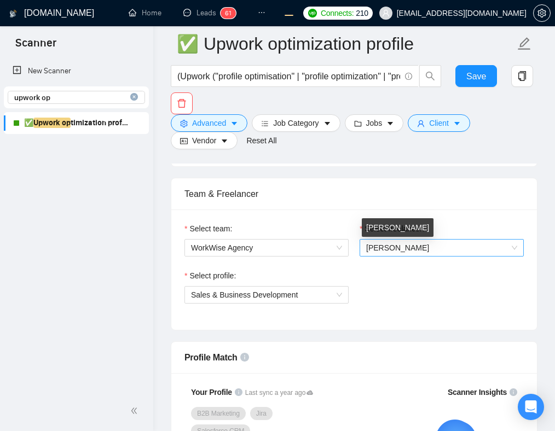
click at [402, 251] on span "Andrian Marsella" at bounding box center [397, 248] width 63 height 9
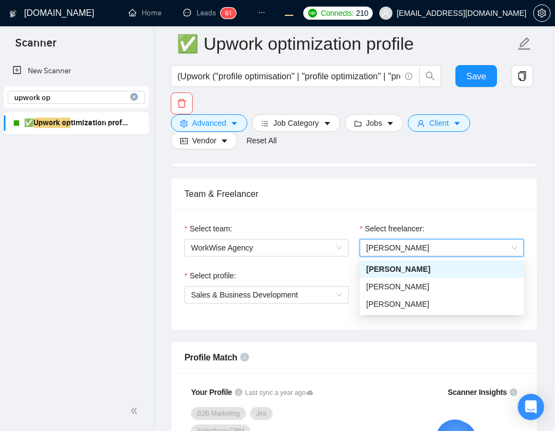
click at [503, 200] on div "Team & Freelancer" at bounding box center [353, 193] width 339 height 31
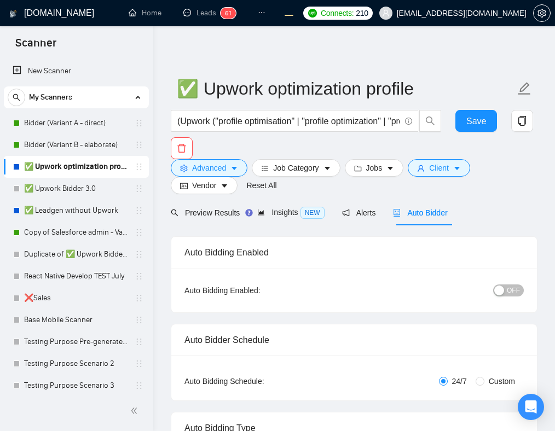
click at [434, 212] on span "Auto Bidder" at bounding box center [420, 213] width 54 height 9
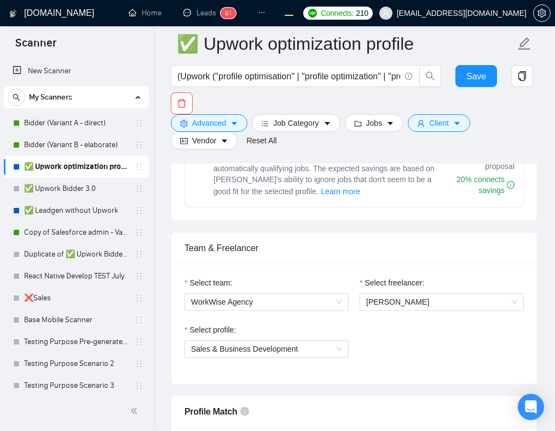
scroll to position [500, 0]
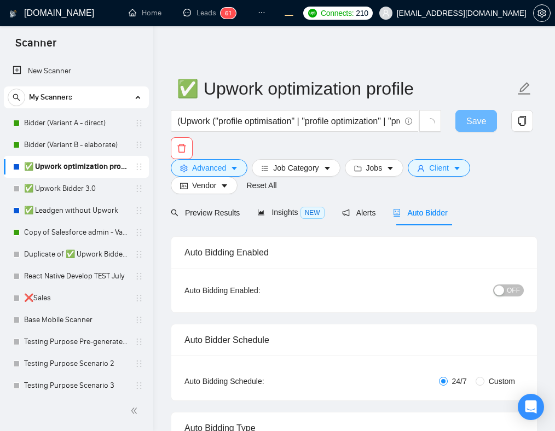
click at [433, 209] on span "Auto Bidder" at bounding box center [420, 213] width 54 height 9
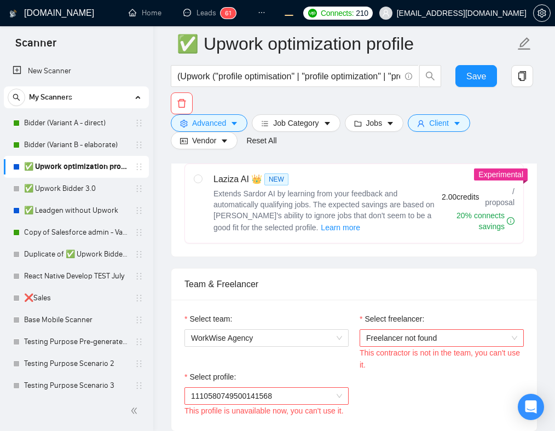
scroll to position [535, 0]
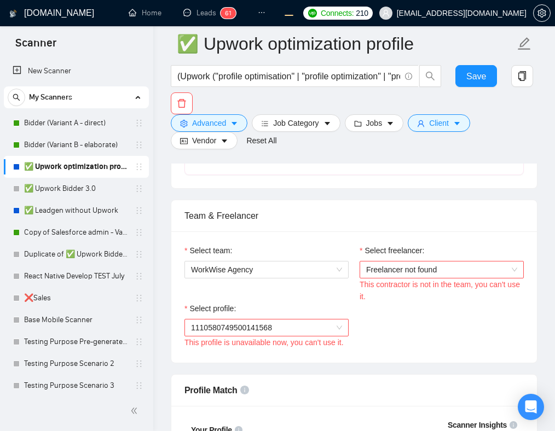
click at [438, 312] on div "Select profile: 1110580749500141568 This profile is unavailable now, you can't …" at bounding box center [354, 326] width 350 height 47
click at [447, 307] on div "Select profile: 1110580749500141568 This profile is unavailable now, you can't …" at bounding box center [354, 326] width 350 height 47
click at [464, 271] on span "Freelancer not found" at bounding box center [441, 270] width 151 height 16
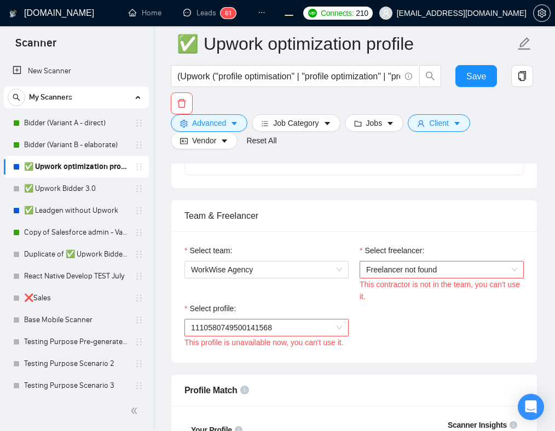
click at [452, 272] on span "Freelancer not found" at bounding box center [441, 270] width 151 height 16
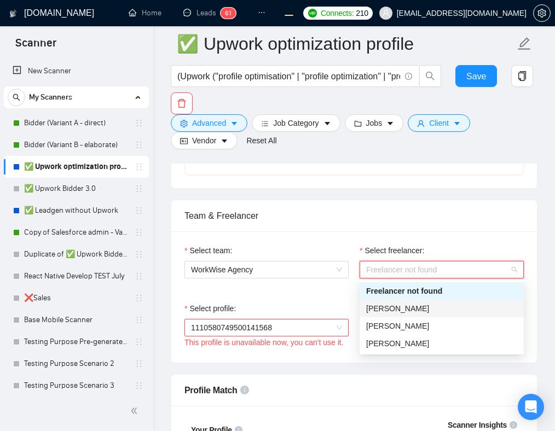
click at [436, 304] on div "Andrian Marsella" at bounding box center [441, 309] width 151 height 12
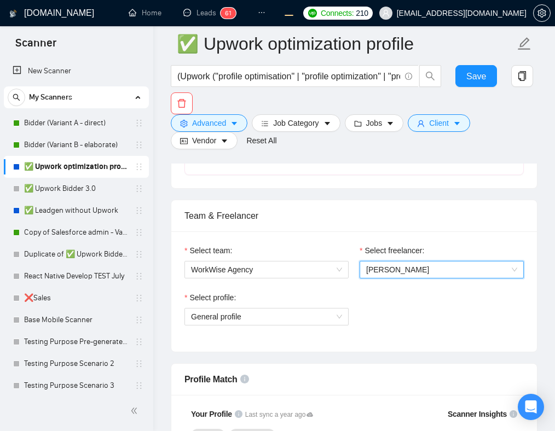
click at [465, 221] on div "Team & Freelancer" at bounding box center [353, 215] width 339 height 31
click at [432, 269] on span "Andrian Marsella" at bounding box center [441, 270] width 151 height 16
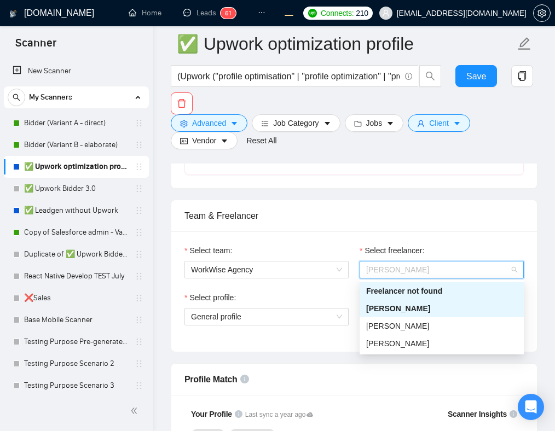
click at [452, 289] on div "Freelancer not found" at bounding box center [441, 291] width 151 height 12
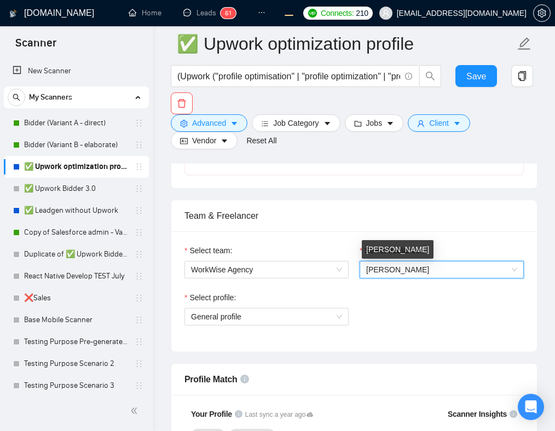
click at [420, 268] on span "Andrian Marsella" at bounding box center [397, 269] width 63 height 9
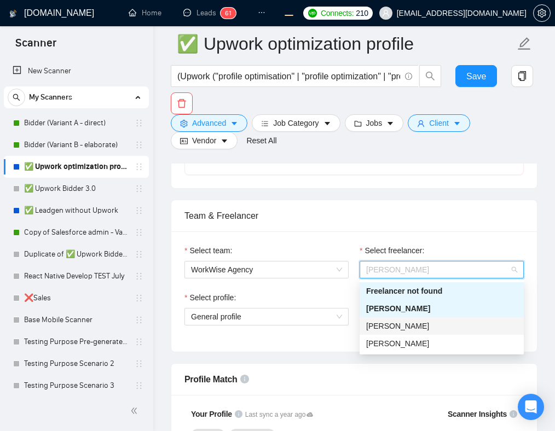
click at [419, 326] on span "Olena Zhuravska" at bounding box center [397, 326] width 63 height 9
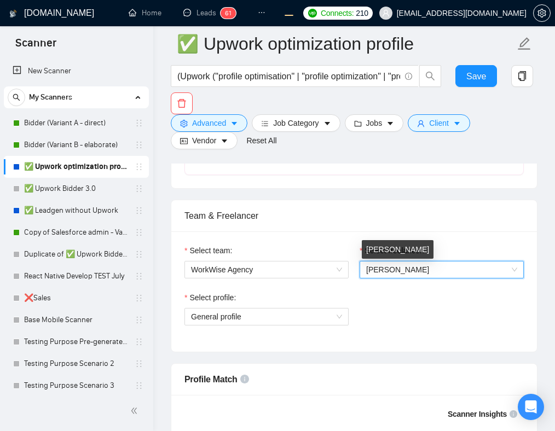
click at [414, 270] on span "Olena Zhuravska" at bounding box center [397, 269] width 63 height 9
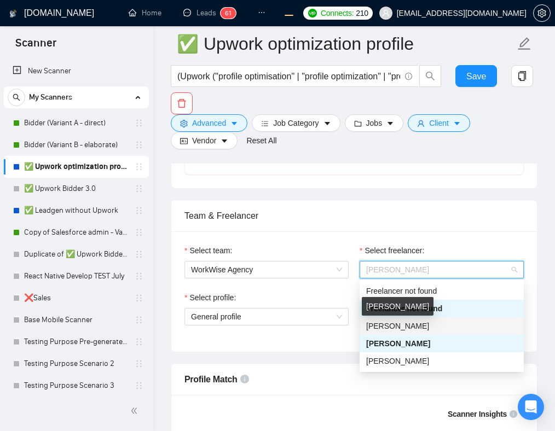
click at [415, 326] on span "Andrian Marsella" at bounding box center [397, 326] width 63 height 9
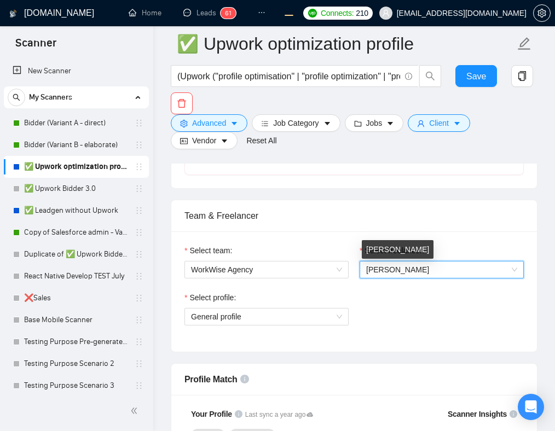
click at [403, 265] on span "Andrian Marsella" at bounding box center [397, 269] width 63 height 9
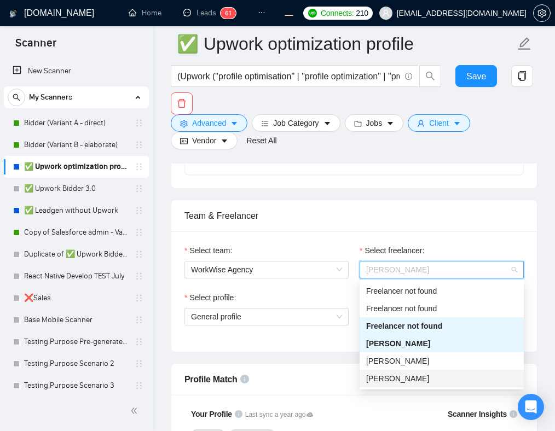
click at [424, 378] on div "Robert O'Kruk" at bounding box center [441, 379] width 151 height 12
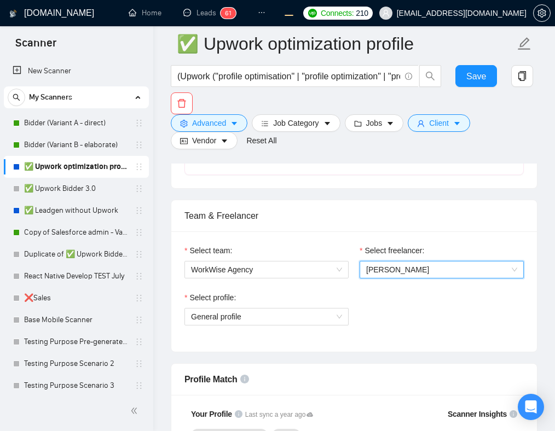
click at [401, 268] on span "Robert O'Kruk" at bounding box center [397, 269] width 63 height 9
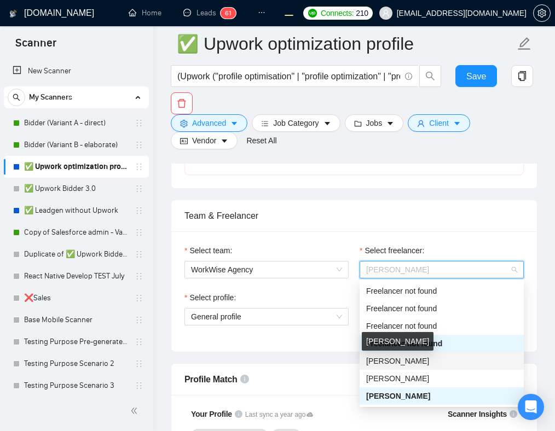
click at [414, 359] on span "Andrian Marsella" at bounding box center [397, 361] width 63 height 9
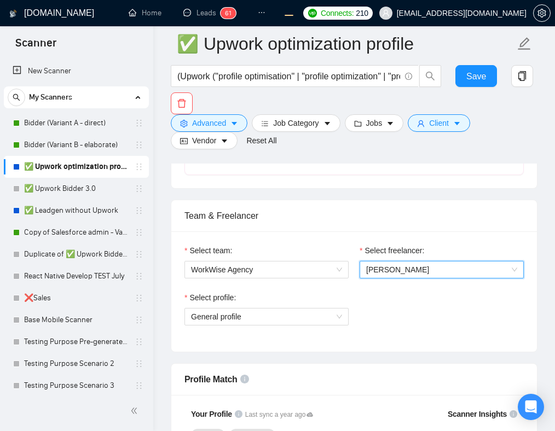
click at [421, 274] on span "Andrian Marsella" at bounding box center [441, 270] width 151 height 16
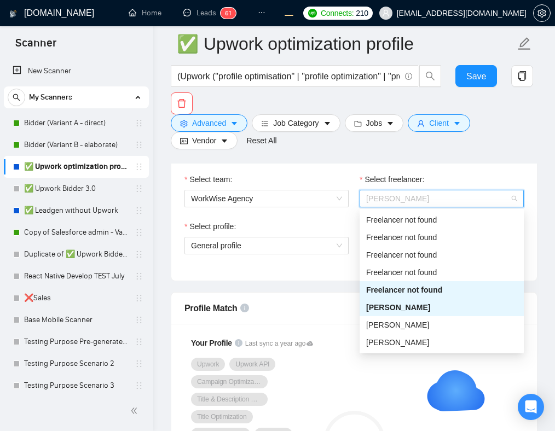
scroll to position [606, 0]
click at [531, 151] on form "✅ Upwork optimization profile (Upwork ("profile optimisation" | "profile optimi…" at bounding box center [354, 90] width 367 height 129
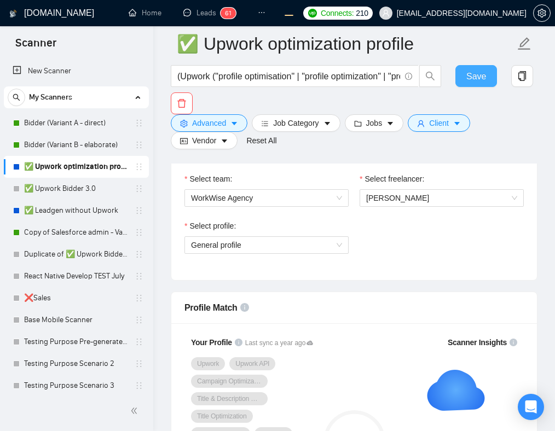
click at [478, 78] on span "Save" at bounding box center [476, 77] width 20 height 14
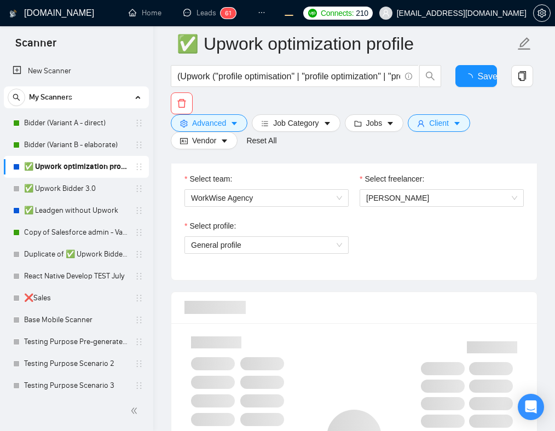
checkbox input "true"
